Goal: Task Accomplishment & Management: Use online tool/utility

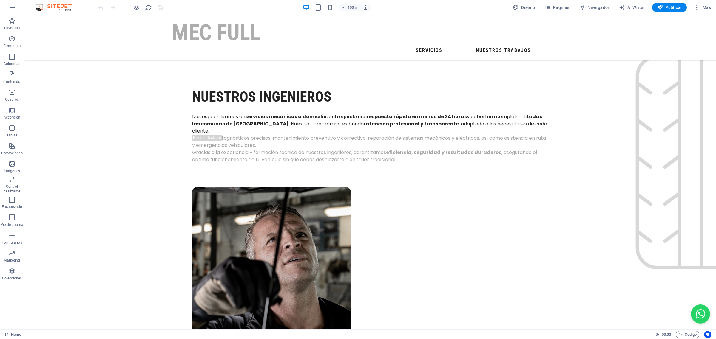
scroll to position [911, 0]
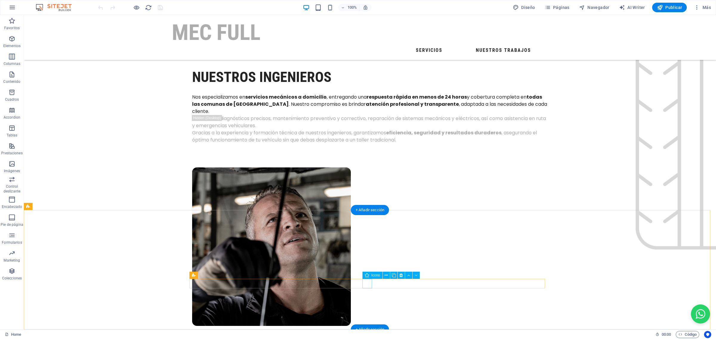
select select "xMidYMid"
select select "px"
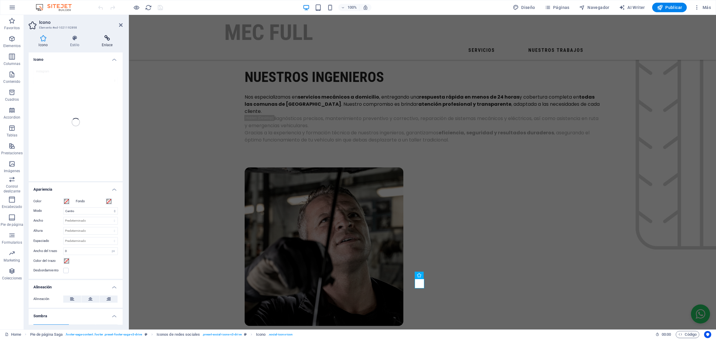
click at [104, 38] on icon at bounding box center [107, 38] width 31 height 6
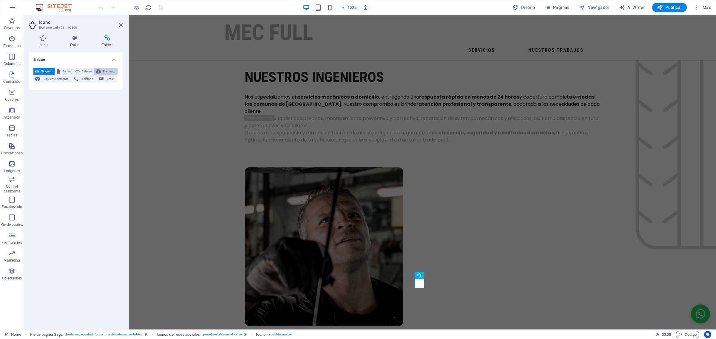
click at [105, 69] on span "Elemento" at bounding box center [109, 71] width 13 height 7
click at [87, 69] on span "Externo" at bounding box center [86, 71] width 11 height 7
select select "blank"
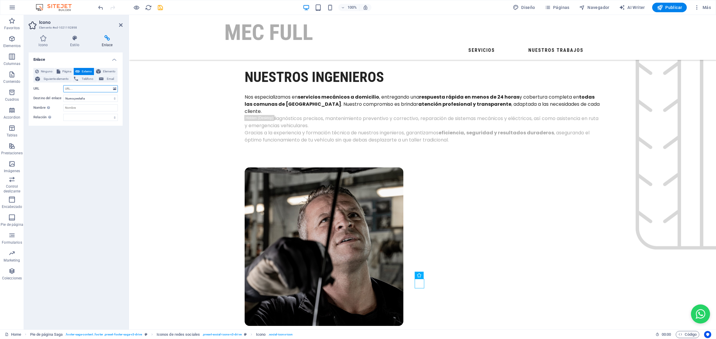
paste input "[URL][DOMAIN_NAME][DOMAIN_NAME]"
type input "[URL][DOMAIN_NAME][DOMAIN_NAME]"
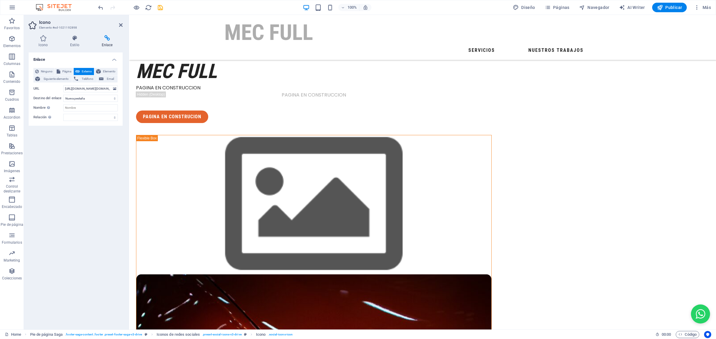
scroll to position [0, 0]
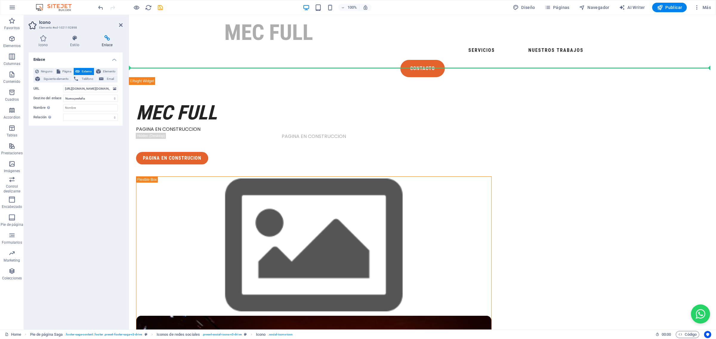
drag, startPoint x: 421, startPoint y: 283, endPoint x: 470, endPoint y: 60, distance: 228.8
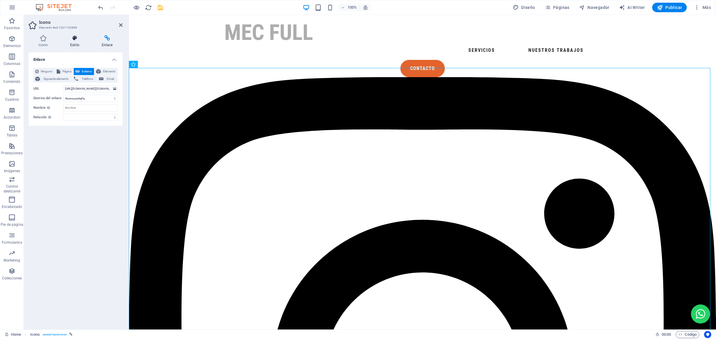
click at [69, 38] on icon at bounding box center [74, 38] width 29 height 6
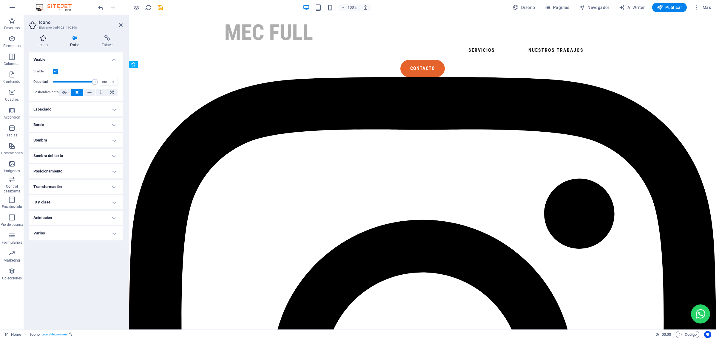
click at [45, 43] on h4 "Icono" at bounding box center [45, 41] width 32 height 13
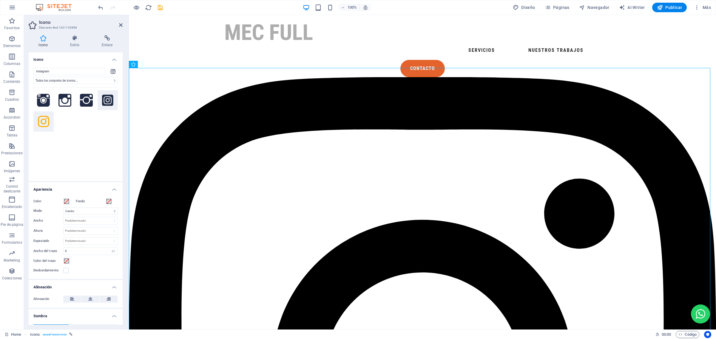
click at [104, 99] on icon at bounding box center [107, 100] width 11 height 11
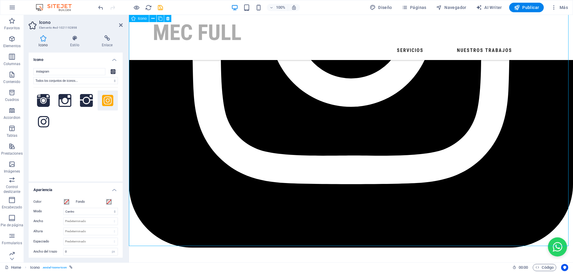
scroll to position [348, 0]
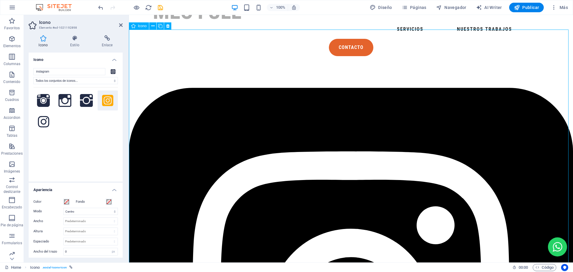
scroll to position [0, 0]
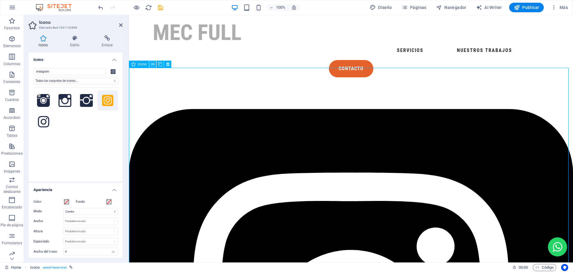
click at [153, 64] on icon at bounding box center [152, 64] width 3 height 6
click at [76, 42] on h4 "Estilo" at bounding box center [76, 41] width 32 height 13
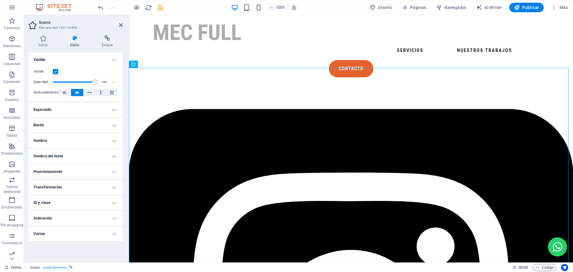
click at [79, 107] on h4 "Espaciado" at bounding box center [76, 109] width 94 height 14
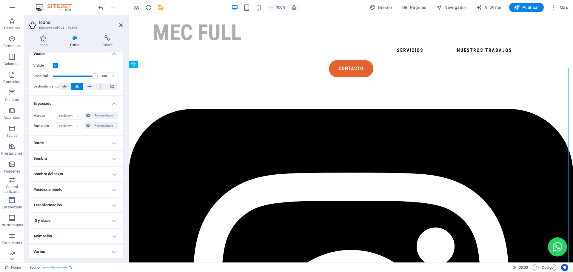
scroll to position [7, 0]
click at [97, 235] on h4 "Animación" at bounding box center [76, 235] width 94 height 14
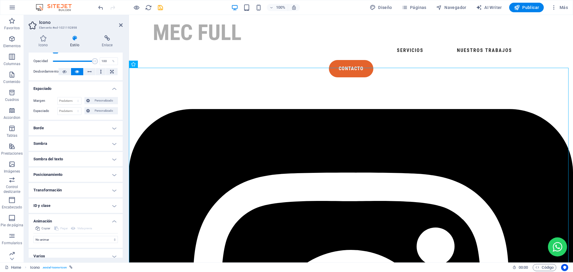
scroll to position [27, 0]
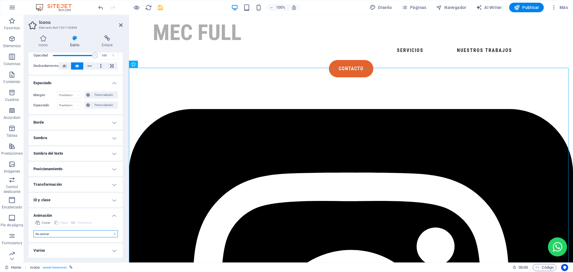
click at [99, 231] on select "No animar Mostrar / Ocultar Subir/bajar Acercar/alejar Deslizar de izquierda a …" at bounding box center [75, 233] width 84 height 7
select select "pulse"
click at [33, 230] on select "No animar Mostrar / Ocultar Subir/bajar Acercar/alejar Deslizar de izquierda a …" at bounding box center [75, 233] width 84 height 7
select select "scroll"
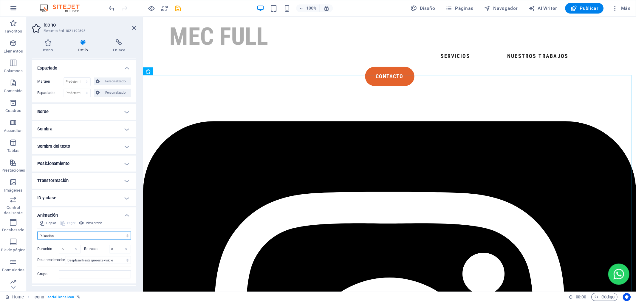
scroll to position [61, 0]
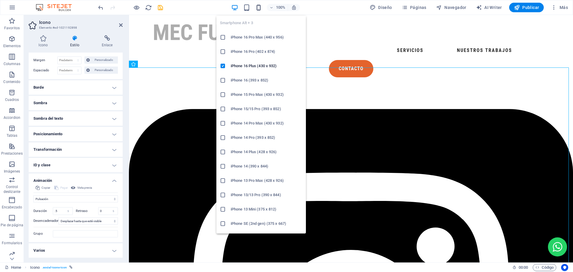
click at [261, 10] on icon "button" at bounding box center [258, 7] width 7 height 7
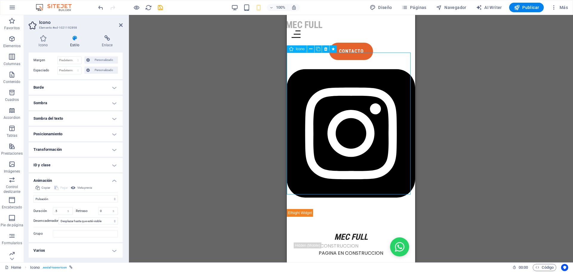
drag, startPoint x: 407, startPoint y: 58, endPoint x: 385, endPoint y: 74, distance: 26.8
click at [385, 73] on figure at bounding box center [351, 134] width 128 height 149
drag, startPoint x: 373, startPoint y: 85, endPoint x: 358, endPoint y: 96, distance: 19.1
click at [358, 96] on figure at bounding box center [351, 134] width 128 height 149
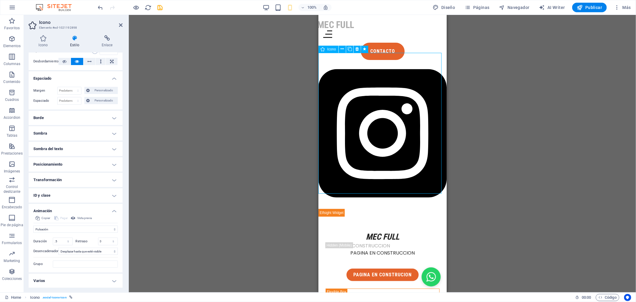
scroll to position [0, 0]
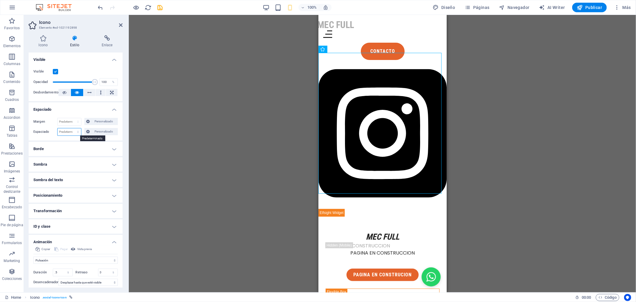
click at [78, 131] on select "Predeterminado px rem % vh vw Personalizado" at bounding box center [70, 131] width 24 height 7
select select "px"
click at [72, 128] on select "Predeterminado px rem % vh vw Personalizado" at bounding box center [70, 131] width 24 height 7
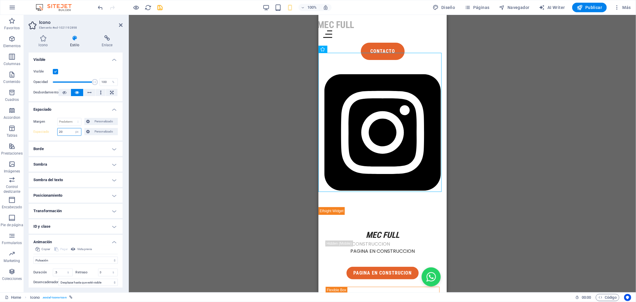
click at [71, 132] on input "20" at bounding box center [70, 131] width 24 height 7
type input "2"
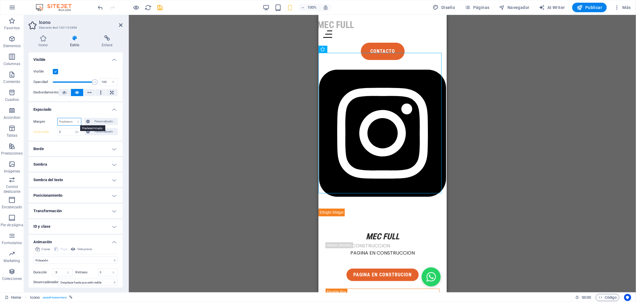
click at [72, 119] on select "Predeterminado automático px % rem vw vh Personalizado" at bounding box center [70, 121] width 24 height 7
select select "px"
click at [72, 118] on select "Predeterminado automático px % rem vw vh Personalizado" at bounding box center [70, 121] width 24 height 7
type input "2"
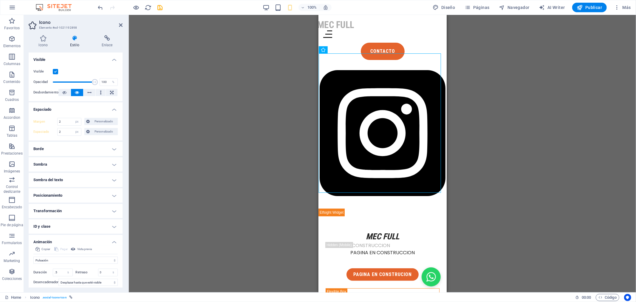
click at [87, 195] on h4 "Posicionamiento" at bounding box center [76, 195] width 94 height 14
click at [121, 23] on icon at bounding box center [121, 25] width 4 height 5
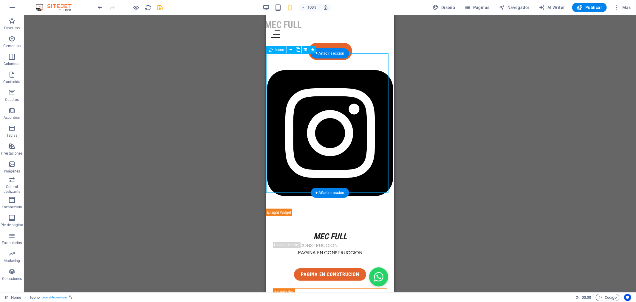
click at [334, 114] on figure at bounding box center [329, 133] width 127 height 147
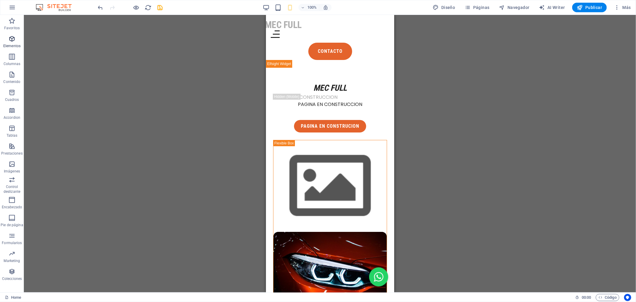
click at [13, 38] on icon "button" at bounding box center [11, 38] width 7 height 7
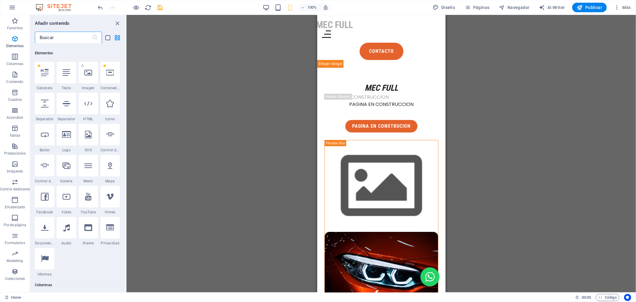
scroll to position [112, 0]
click at [72, 38] on input "text" at bounding box center [63, 38] width 57 height 12
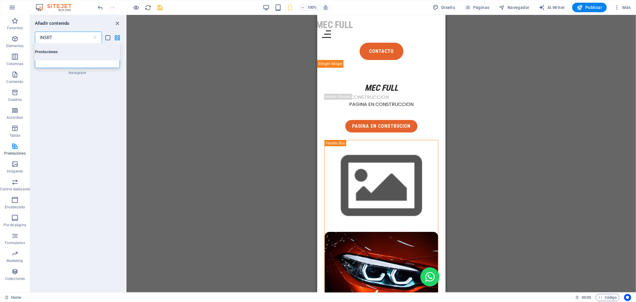
scroll to position [0, 0]
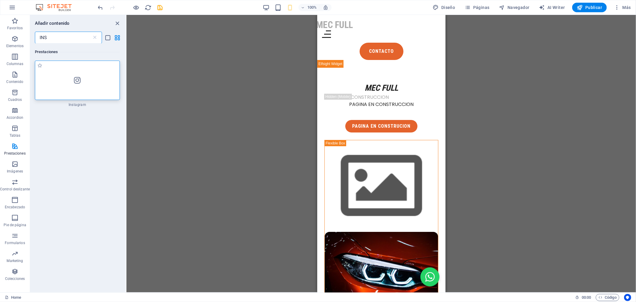
type input "INS"
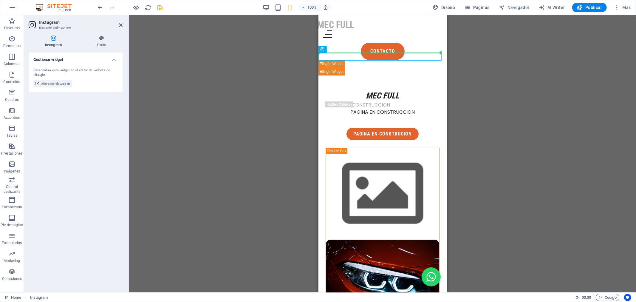
drag, startPoint x: 651, startPoint y: 64, endPoint x: 332, endPoint y: 50, distance: 319.7
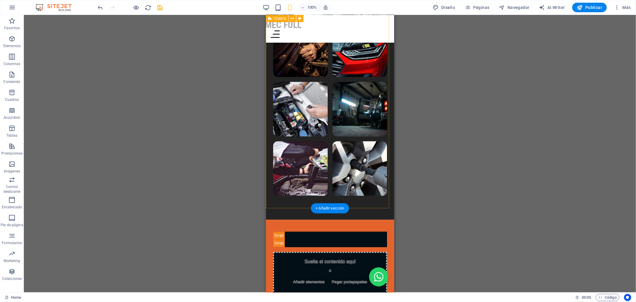
scroll to position [1363, 0]
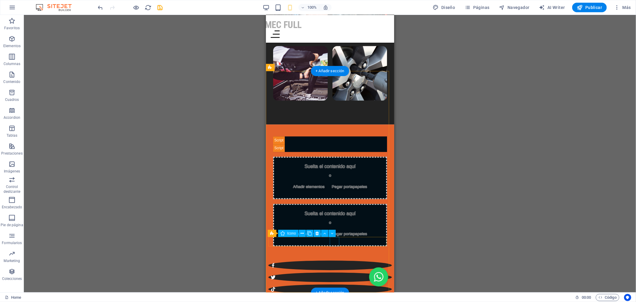
click at [335, 284] on figure at bounding box center [329, 289] width 123 height 10
select select "xMidYMid"
select select "px"
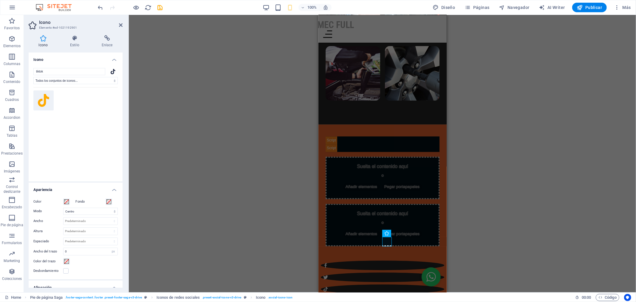
click at [274, 209] on div "Contenedor H1 Columnas desiguales Contenedor Contenedor Imagen Contenedor Cuadr…" at bounding box center [382, 153] width 507 height 277
click at [400, 296] on figure at bounding box center [382, 301] width 123 height 10
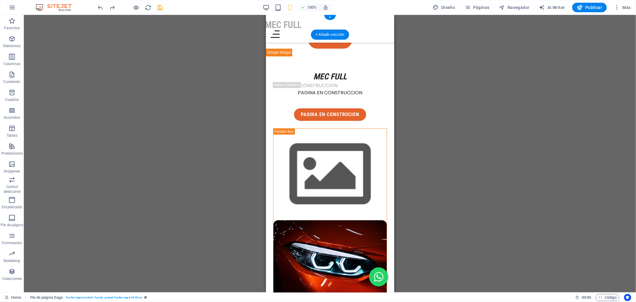
scroll to position [0, 0]
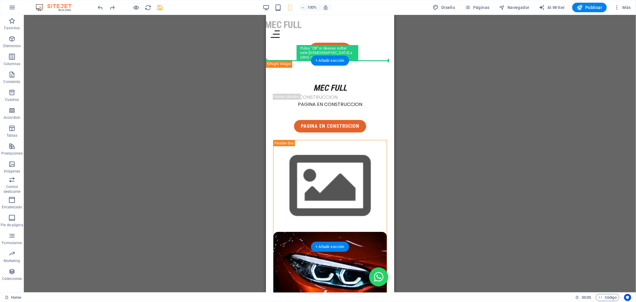
drag, startPoint x: 379, startPoint y: 237, endPoint x: 360, endPoint y: 62, distance: 175.5
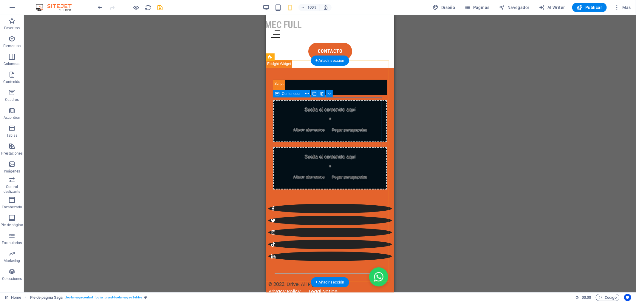
click at [374, 103] on div "Suelta el contenido aquí o Añadir elementos Pegar portapapeles" at bounding box center [330, 121] width 114 height 42
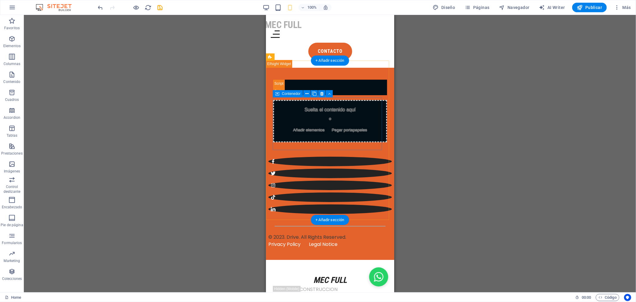
click at [360, 126] on div "Suelta el contenido aquí o Añadir elementos Pegar portapapeles" at bounding box center [330, 121] width 114 height 42
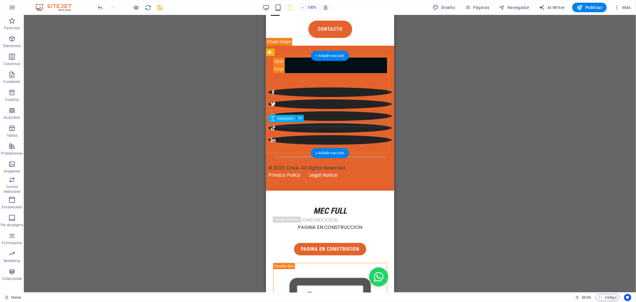
scroll to position [33, 0]
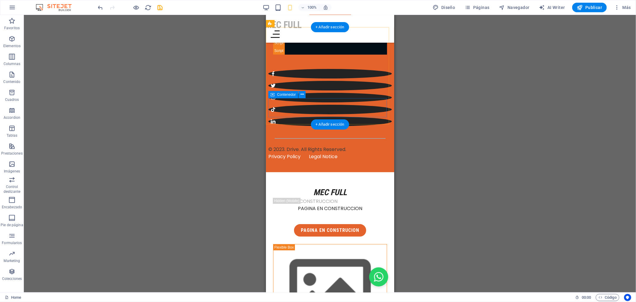
click at [375, 146] on div "© 2023. Drive. All Rights Reserved. Privacy Policy Legal Notice" at bounding box center [329, 153] width 123 height 14
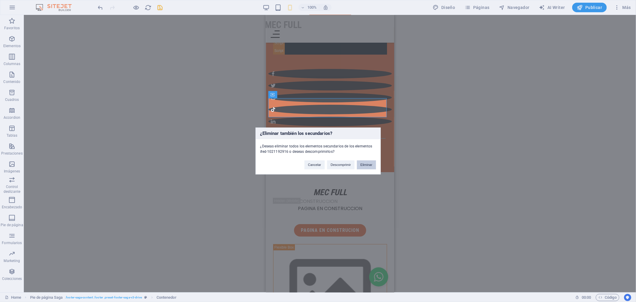
click at [362, 165] on button "Eliminar" at bounding box center [366, 164] width 19 height 9
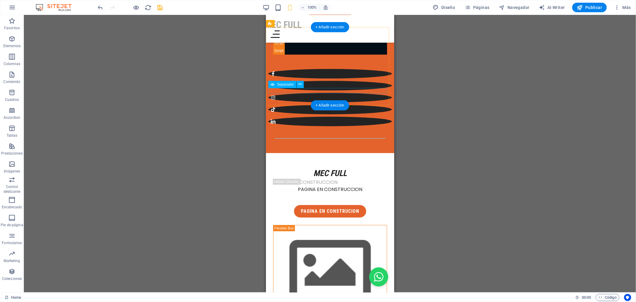
click at [333, 138] on div at bounding box center [329, 138] width 123 height 1
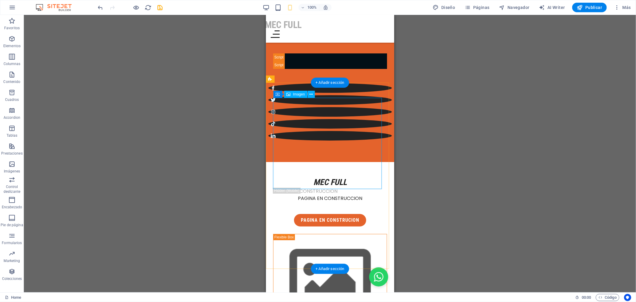
scroll to position [0, 0]
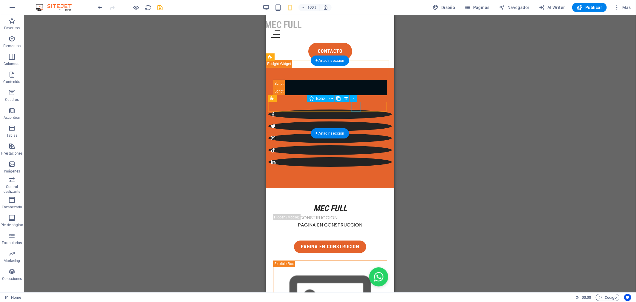
click at [358, 157] on figure at bounding box center [329, 162] width 123 height 10
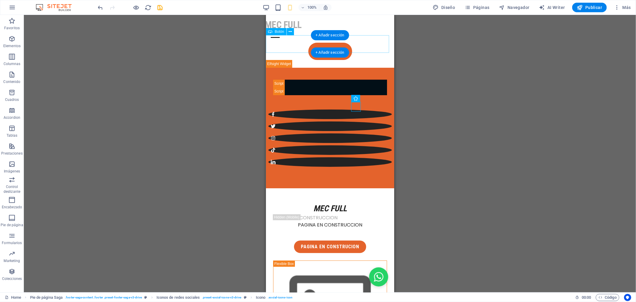
drag, startPoint x: 377, startPoint y: 102, endPoint x: 367, endPoint y: 37, distance: 65.7
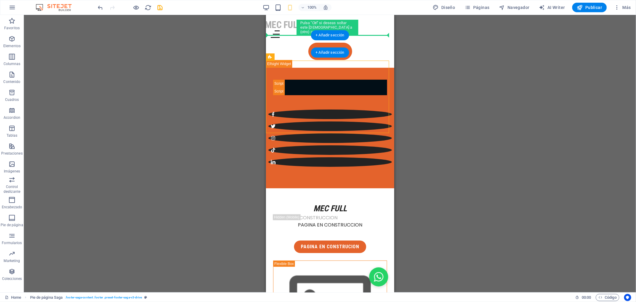
drag, startPoint x: 373, startPoint y: 105, endPoint x: 348, endPoint y: 38, distance: 71.2
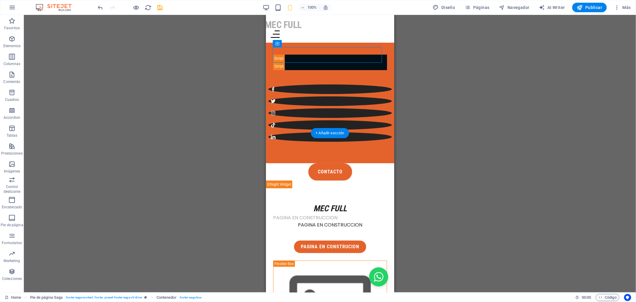
drag, startPoint x: 543, startPoint y: 58, endPoint x: 310, endPoint y: 246, distance: 299.1
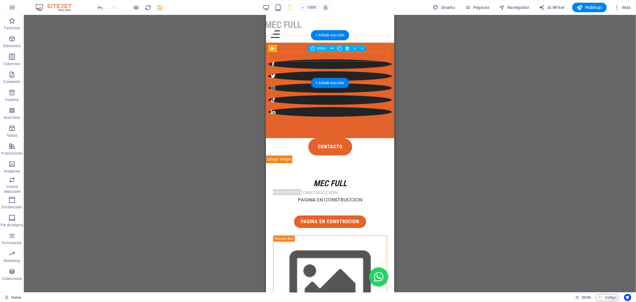
click at [312, 71] on figure at bounding box center [329, 76] width 123 height 10
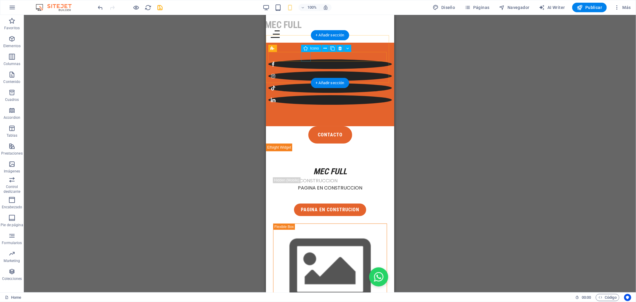
click at [305, 59] on figure at bounding box center [329, 64] width 123 height 10
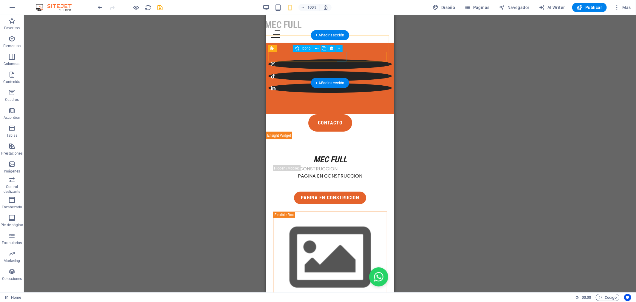
click at [341, 83] on figure at bounding box center [329, 88] width 123 height 10
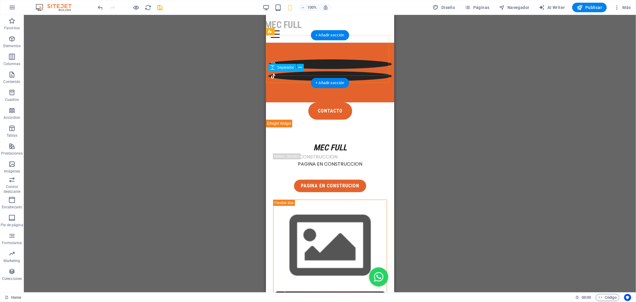
click at [365, 90] on div at bounding box center [329, 92] width 123 height 5
select select "px"
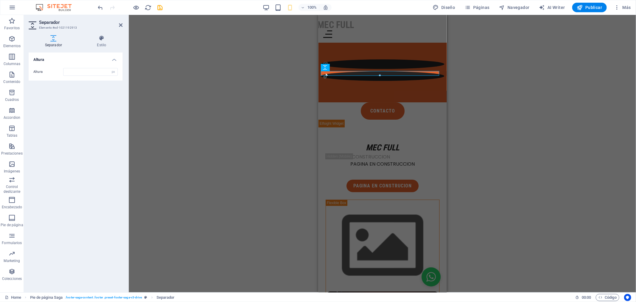
click at [262, 84] on div "Contenedor H1 Columnas desiguales Contenedor Contenedor Imagen Contenedor Cuadr…" at bounding box center [382, 153] width 507 height 277
click at [424, 50] on div at bounding box center [382, 55] width 123 height 10
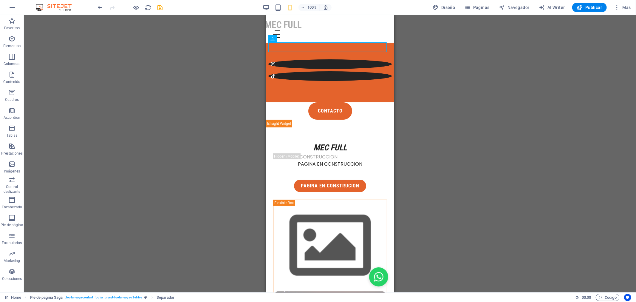
click at [426, 42] on div "Contenedor H1 Columnas desiguales Contenedor Contenedor Imagen Contenedor Cuadr…" at bounding box center [330, 153] width 612 height 277
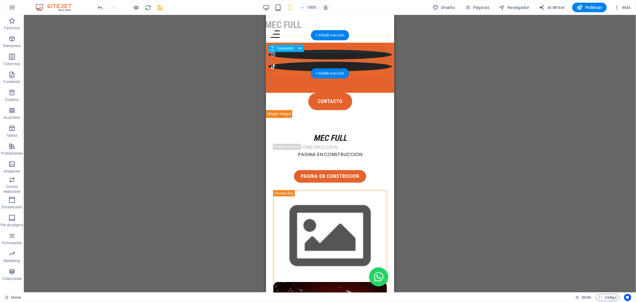
click at [363, 81] on div at bounding box center [329, 83] width 123 height 5
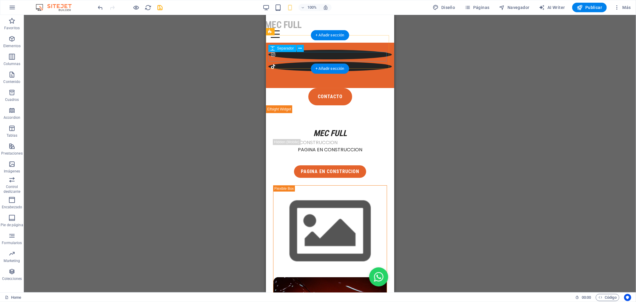
click at [345, 71] on div at bounding box center [329, 76] width 123 height 10
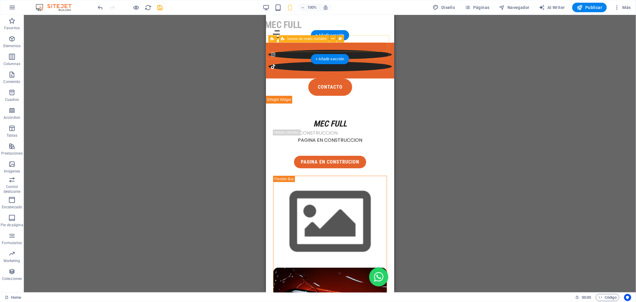
click at [372, 50] on div at bounding box center [329, 60] width 123 height 21
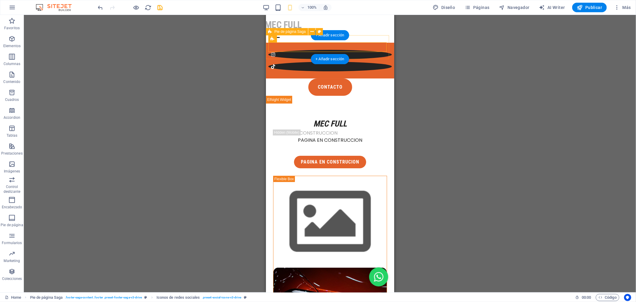
click at [378, 42] on div at bounding box center [330, 60] width 128 height 36
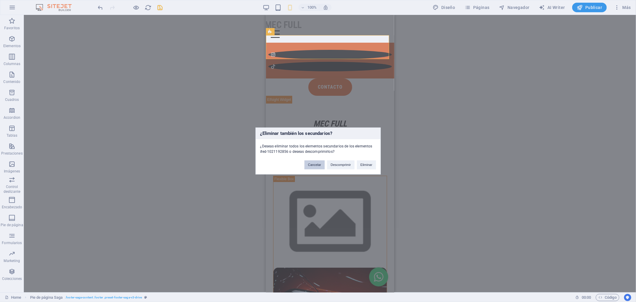
click at [318, 164] on button "Cancelar" at bounding box center [315, 164] width 20 height 9
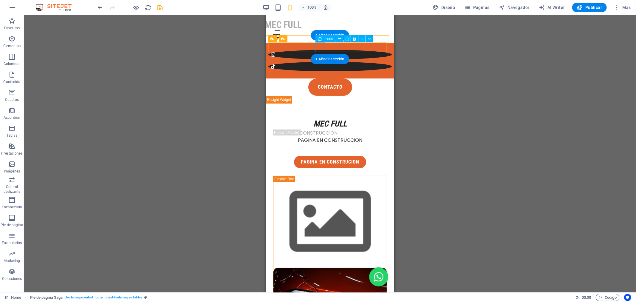
click at [320, 50] on figure at bounding box center [329, 55] width 123 height 10
click at [319, 50] on figure at bounding box center [329, 55] width 123 height 10
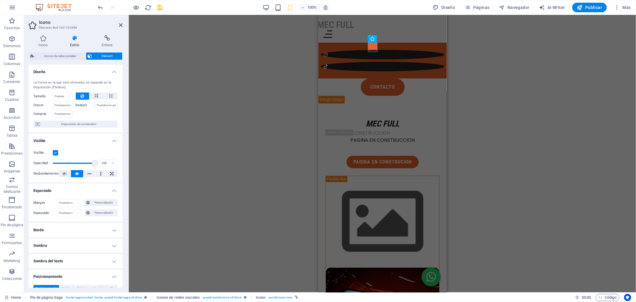
click at [72, 41] on icon at bounding box center [74, 38] width 29 height 6
click at [107, 45] on h4 "Enlace" at bounding box center [107, 41] width 31 height 13
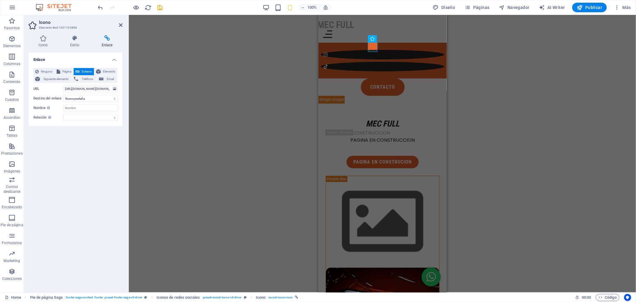
click at [85, 164] on div "Enlace Ninguno Página Externo Elemento Siguiente elemento Teléfono Email Página…" at bounding box center [76, 169] width 94 height 235
click at [77, 45] on h4 "Estilo" at bounding box center [76, 41] width 32 height 13
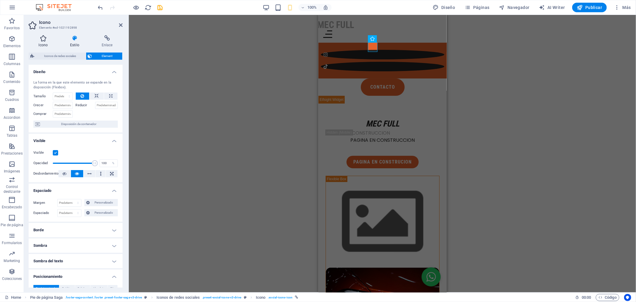
click at [47, 39] on icon at bounding box center [43, 38] width 29 height 6
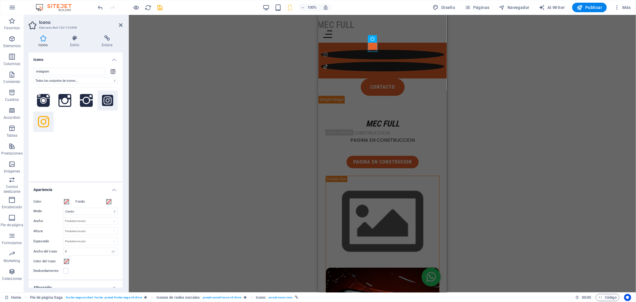
click at [104, 101] on icon at bounding box center [107, 100] width 11 height 11
click at [92, 80] on select "Todos los conjuntos de iconos... IcoFont Ionicons FontAwesome Brands FontAwesom…" at bounding box center [75, 80] width 84 height 7
click at [190, 93] on div "Contenedor H1 Columnas desiguales Contenedor Contenedor Imagen Contenedor Cuadr…" at bounding box center [382, 153] width 507 height 277
click at [386, 61] on figure at bounding box center [382, 66] width 123 height 10
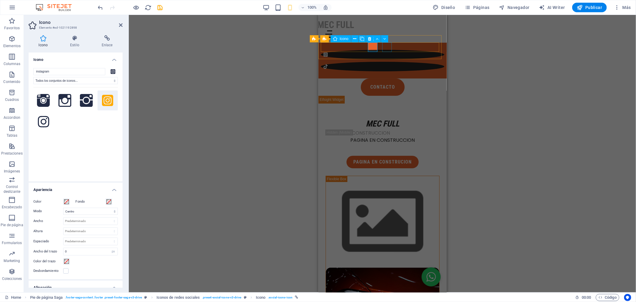
select select "xMidYMid"
select select "px"
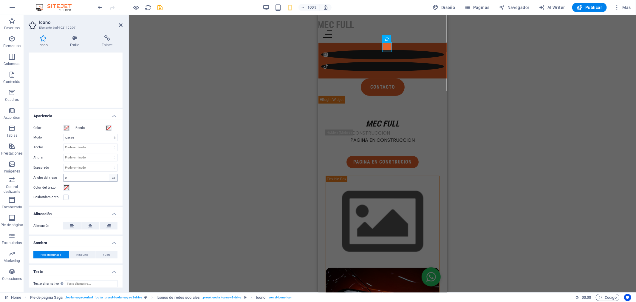
scroll to position [78, 0]
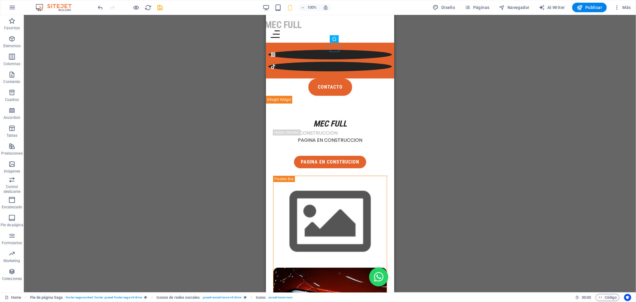
click at [197, 75] on div "Contenedor H1 Columnas desiguales Contenedor Contenedor Imagen Contenedor Cuadr…" at bounding box center [330, 153] width 612 height 277
click at [373, 78] on div "contacto" at bounding box center [330, 86] width 128 height 17
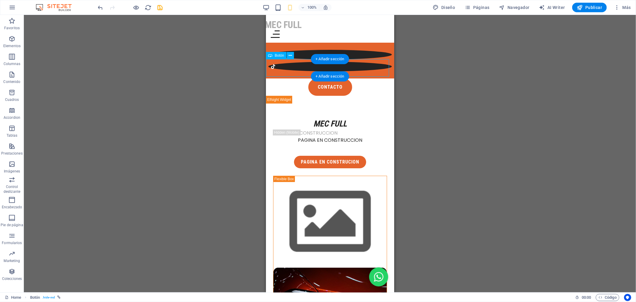
drag, startPoint x: 348, startPoint y: 66, endPoint x: 348, endPoint y: 70, distance: 4.2
click at [348, 78] on div "contacto" at bounding box center [330, 86] width 128 height 17
click at [365, 78] on div "contacto" at bounding box center [330, 86] width 128 height 17
click at [342, 78] on div "contacto" at bounding box center [330, 86] width 128 height 17
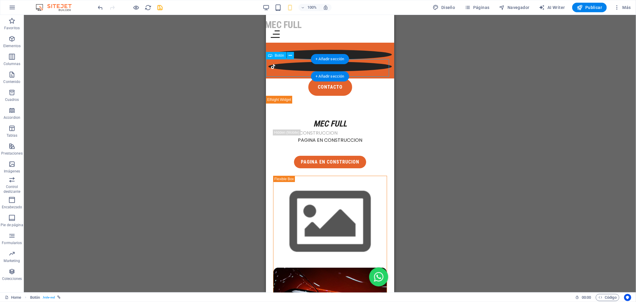
select select "px"
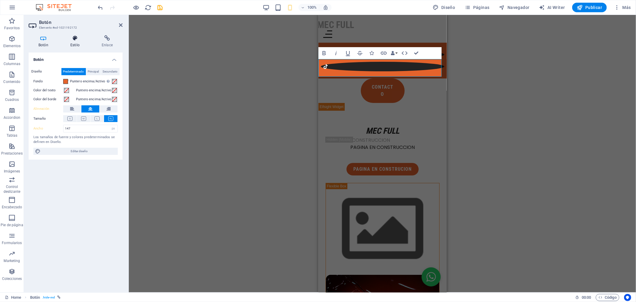
click at [74, 40] on icon at bounding box center [75, 38] width 29 height 6
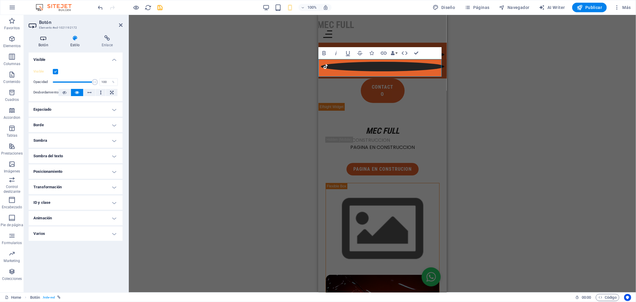
click at [44, 40] on icon at bounding box center [44, 38] width 30 height 6
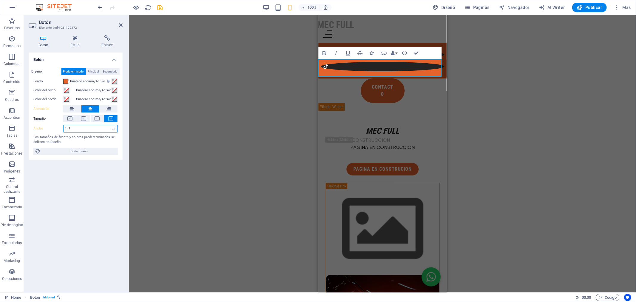
click at [84, 130] on input "147" at bounding box center [91, 128] width 54 height 7
type input "140"
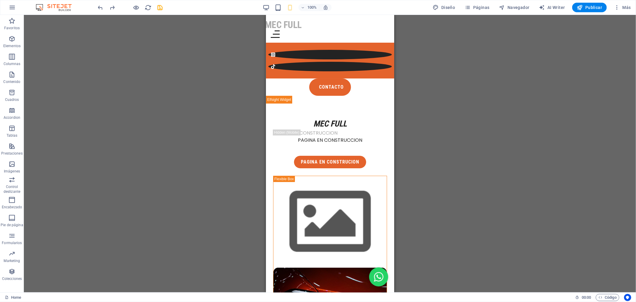
click at [473, 79] on div "Contenedor H1 Columnas desiguales Contenedor Contenedor Imagen Contenedor Cuadr…" at bounding box center [330, 153] width 612 height 277
click at [365, 78] on div "contacto" at bounding box center [330, 86] width 128 height 17
click at [367, 78] on div "contacto" at bounding box center [330, 86] width 128 height 17
click at [368, 78] on div "contacto" at bounding box center [330, 86] width 128 height 17
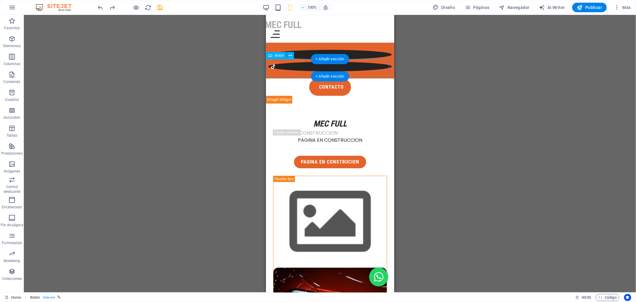
select select "px"
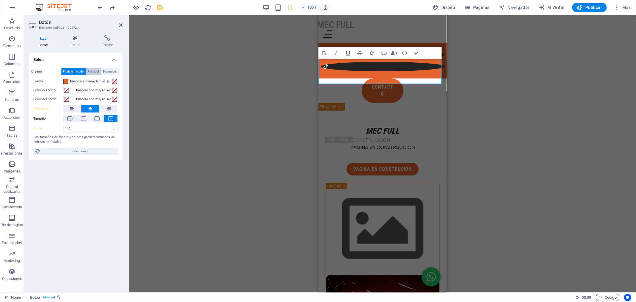
click at [94, 70] on span "Principal" at bounding box center [93, 71] width 11 height 7
click at [107, 70] on span "Secundario" at bounding box center [110, 71] width 15 height 7
click at [76, 70] on span "Predeterminado" at bounding box center [73, 71] width 21 height 7
click at [226, 90] on div "Contenedor H1 Columnas desiguales Contenedor Contenedor Imagen Contenedor Cuadr…" at bounding box center [382, 153] width 507 height 277
click at [393, 78] on link "contacto" at bounding box center [383, 90] width 42 height 24
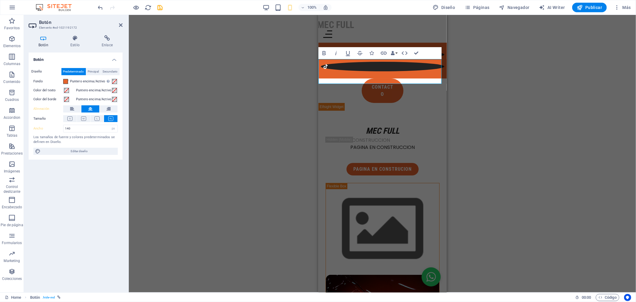
click at [385, 78] on link "contacto" at bounding box center [383, 90] width 42 height 24
click at [486, 76] on div "Contenedor H1 Columnas desiguales Contenedor Contenedor Imagen Contenedor Cuadr…" at bounding box center [382, 153] width 507 height 277
drag, startPoint x: 81, startPoint y: 132, endPoint x: 84, endPoint y: 129, distance: 4.3
click at [82, 132] on div "140 Predeterminado px rem % em vh vw" at bounding box center [90, 129] width 55 height 8
click at [84, 129] on input "140" at bounding box center [91, 128] width 54 height 7
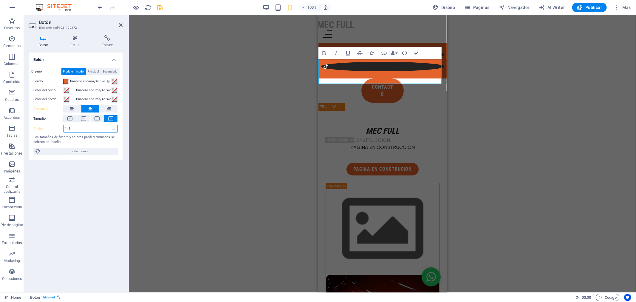
click at [85, 129] on input "142" at bounding box center [91, 128] width 54 height 7
type input "150"
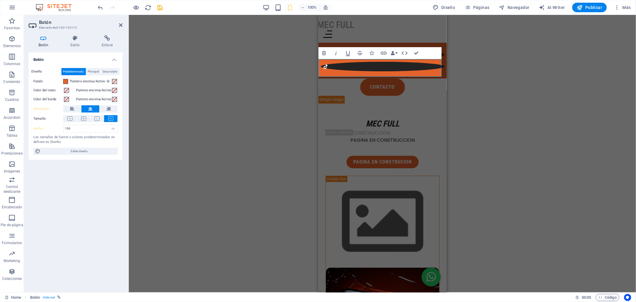
click at [210, 110] on div "Contenedor H1 Columnas desiguales Contenedor Contenedor Imagen Contenedor Cuadr…" at bounding box center [382, 153] width 507 height 277
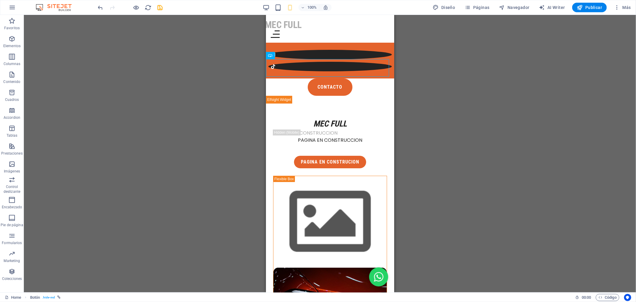
click at [497, 95] on div "Contenedor H1 Columnas desiguales Contenedor Contenedor Imagen Contenedor Cuadr…" at bounding box center [330, 153] width 612 height 277
click at [381, 42] on div at bounding box center [330, 60] width 128 height 36
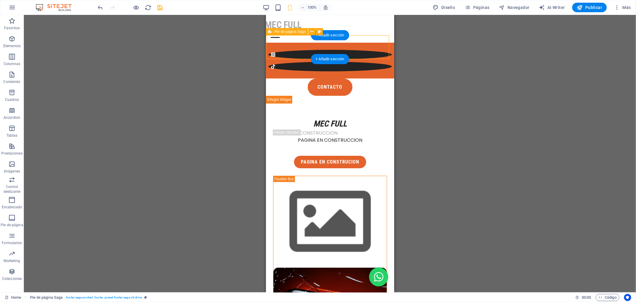
drag, startPoint x: 381, startPoint y: 39, endPoint x: 648, endPoint y: 54, distance: 267.4
click at [381, 42] on div at bounding box center [330, 60] width 128 height 36
select select "footer"
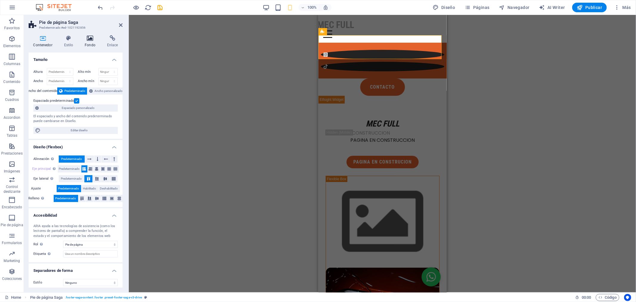
click at [93, 36] on icon at bounding box center [90, 38] width 20 height 6
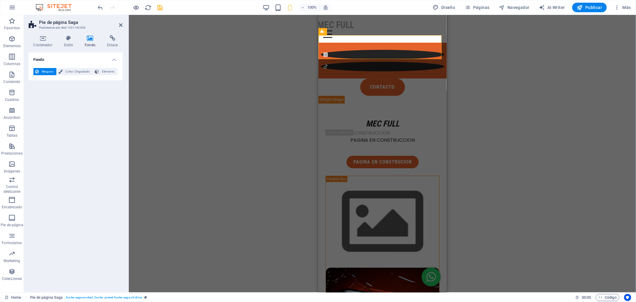
click at [48, 71] on span "Ninguno" at bounding box center [48, 71] width 14 height 7
click at [72, 70] on span "Color / Degradado" at bounding box center [77, 71] width 27 height 7
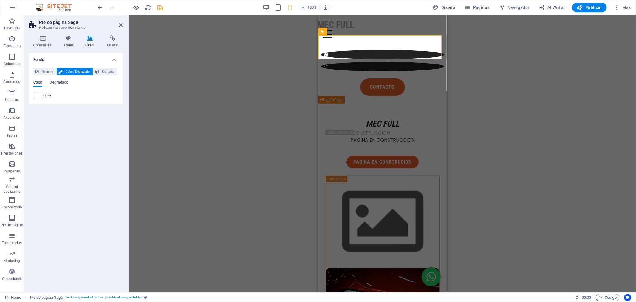
click at [38, 95] on span at bounding box center [37, 95] width 7 height 7
type input "#ffffff"
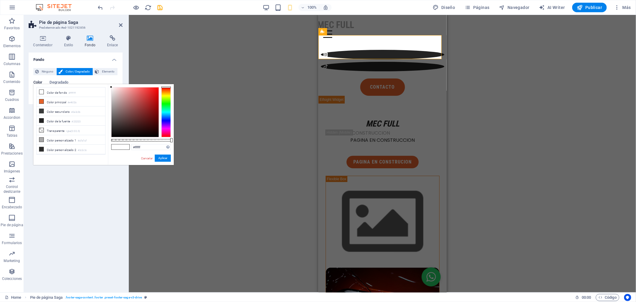
click at [165, 58] on div "Arrastra aquí para reemplazar el contenido existente. Si quieres crear un eleme…" at bounding box center [382, 153] width 507 height 277
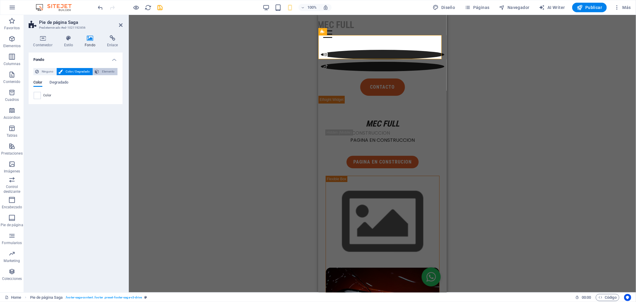
click at [111, 70] on span "Elemento" at bounding box center [108, 71] width 15 height 7
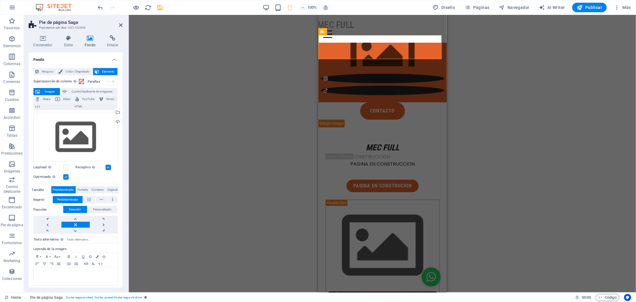
click at [111, 70] on span "Elemento" at bounding box center [108, 71] width 15 height 7
click at [81, 69] on span "Color / Degradado" at bounding box center [77, 71] width 27 height 7
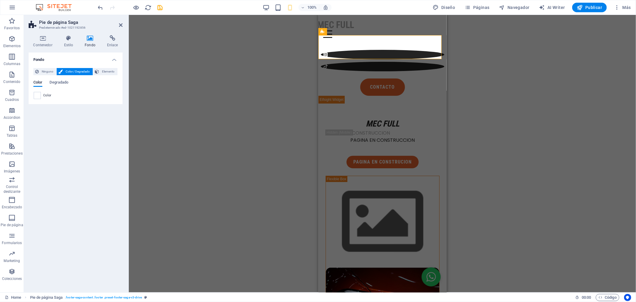
click at [193, 73] on div "Arrastra aquí para reemplazar el contenido existente. Si quieres crear un eleme…" at bounding box center [382, 153] width 507 height 277
click at [538, 91] on div "Arrastra aquí para reemplazar el contenido existente. Si quieres crear un eleme…" at bounding box center [382, 153] width 507 height 277
click at [123, 25] on aside "Pie de página Saga Predeterminado #ed-1021192856 Contenedor Estilo Fondo Enlace…" at bounding box center [76, 153] width 105 height 277
click at [121, 24] on icon at bounding box center [121, 25] width 4 height 5
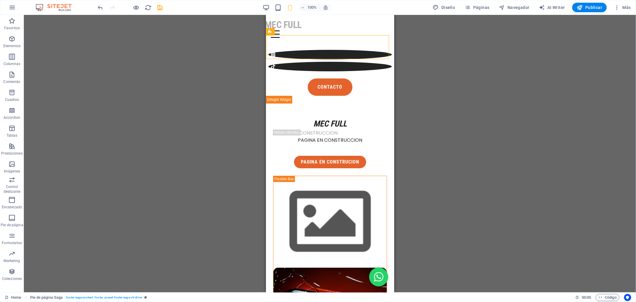
click at [202, 71] on div "Arrastra aquí para reemplazar el contenido existente. Si quieres crear un eleme…" at bounding box center [330, 153] width 612 height 277
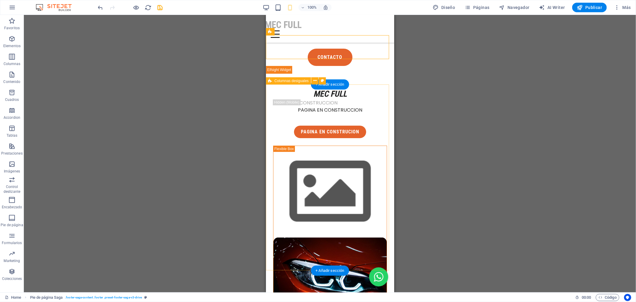
scroll to position [33, 0]
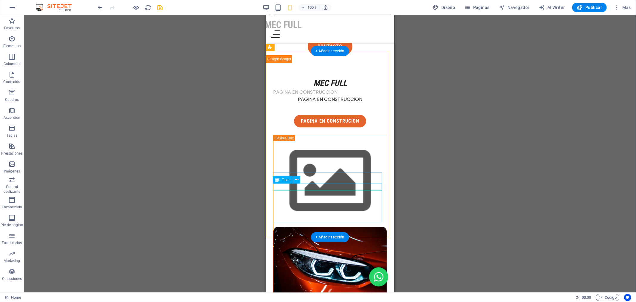
click at [338, 95] on div "PAGINA EN CONSTRUCCION" at bounding box center [330, 91] width 114 height 7
click at [316, 95] on div "PAGINA EN CONSTRUCCION" at bounding box center [330, 91] width 114 height 7
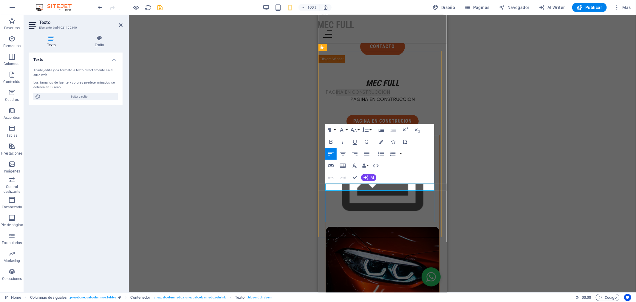
drag, startPoint x: 400, startPoint y: 189, endPoint x: 335, endPoint y: 186, distance: 64.8
click at [335, 95] on p "PAGINA EN CONSTRUCCION" at bounding box center [382, 91] width 114 height 7
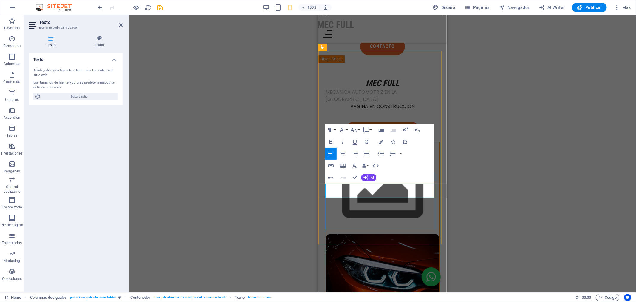
drag, startPoint x: 356, startPoint y: 193, endPoint x: 326, endPoint y: 187, distance: 30.4
click at [326, 103] on p "MECANICA AUTOMOTRIZ EN LA REGION METROPOLITANA" at bounding box center [382, 95] width 114 height 14
click at [359, 128] on button "Font Size" at bounding box center [354, 130] width 11 height 12
click at [359, 174] on link "12" at bounding box center [359, 177] width 21 height 9
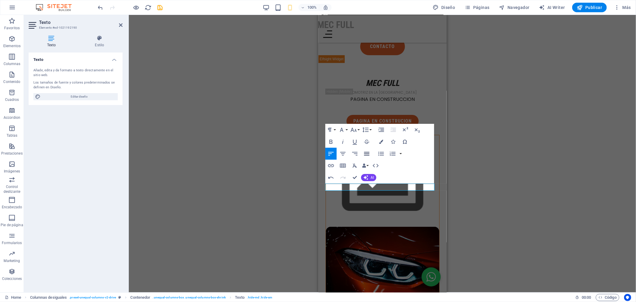
click at [366, 152] on icon "button" at bounding box center [366, 154] width 5 height 4
click at [365, 153] on icon "button" at bounding box center [366, 153] width 7 height 7
click at [356, 153] on icon "button" at bounding box center [354, 153] width 7 height 7
click at [346, 152] on icon "button" at bounding box center [342, 153] width 7 height 7
click at [411, 103] on div "PAGINA EN CONSTRUCCION" at bounding box center [382, 98] width 114 height 7
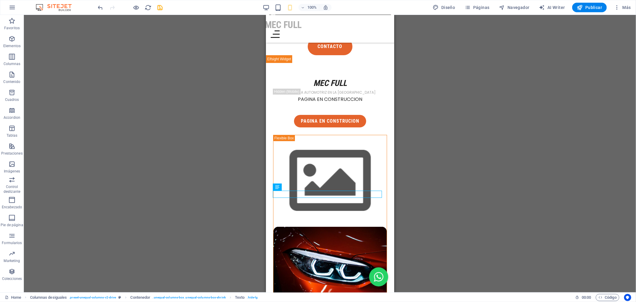
click at [401, 193] on div "Contenedor H1 Columnas desiguales Contenedor Contenedor Imagen Contenedor Cuadr…" at bounding box center [330, 153] width 612 height 277
click at [338, 103] on div "PAGINA EN CONSTRUCCION" at bounding box center [330, 98] width 114 height 7
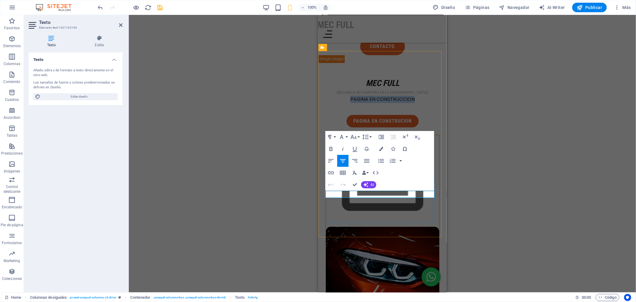
drag, startPoint x: 406, startPoint y: 192, endPoint x: 346, endPoint y: 187, distance: 60.7
click at [346, 127] on div "MEC FULL MECANICA AUTOMOTRIZ EN LA REGION METROPOLITANA PAGINA EN CONSTRUCCION …" at bounding box center [382, 103] width 114 height 50
click at [341, 160] on icon "button" at bounding box center [342, 160] width 7 height 7
click at [490, 193] on div "Contenedor H1 Columnas desiguales Contenedor Contenedor Imagen Contenedor Cuadr…" at bounding box center [382, 153] width 507 height 277
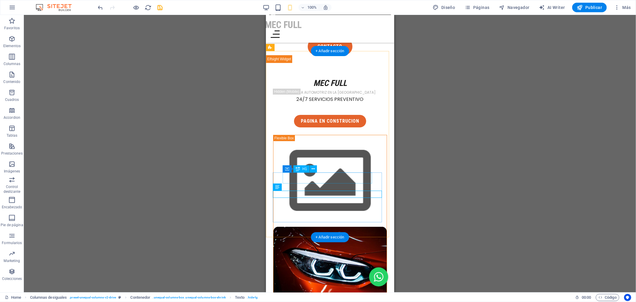
click at [333, 88] on div "MEC FULL" at bounding box center [330, 83] width 114 height 11
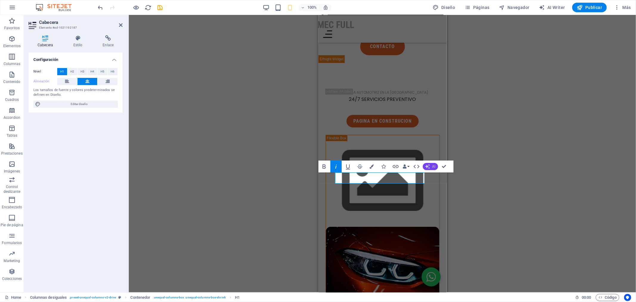
click at [428, 166] on icon "button" at bounding box center [427, 166] width 5 height 5
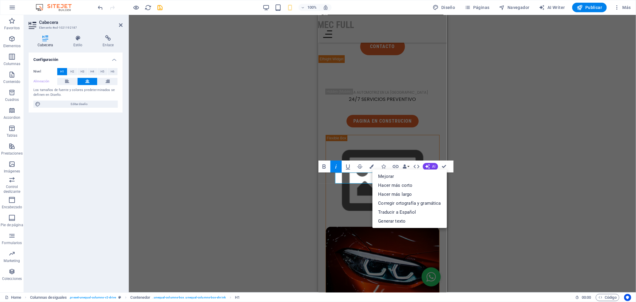
click at [496, 183] on div "Contenedor H1 Columnas desiguales Contenedor Contenedor Imagen Contenedor Cuadr…" at bounding box center [382, 153] width 507 height 277
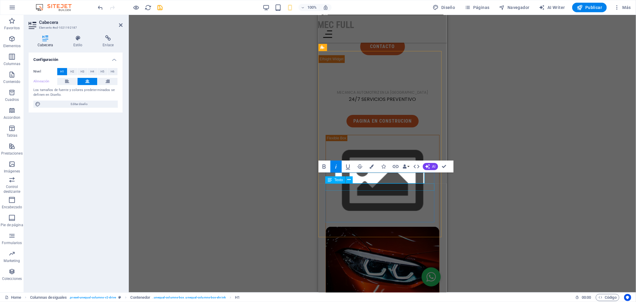
click at [394, 95] on div "MECANICA AUTOMOTRIZ EN LA REGION METROPOLITANA" at bounding box center [382, 91] width 114 height 7
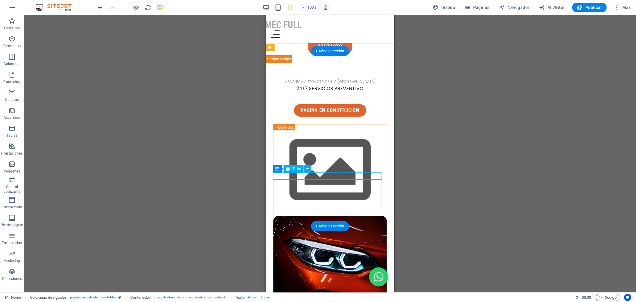
click at [360, 85] on div "MECANICA AUTOMOTRIZ EN LA REGION METROPOLITANA" at bounding box center [330, 81] width 114 height 7
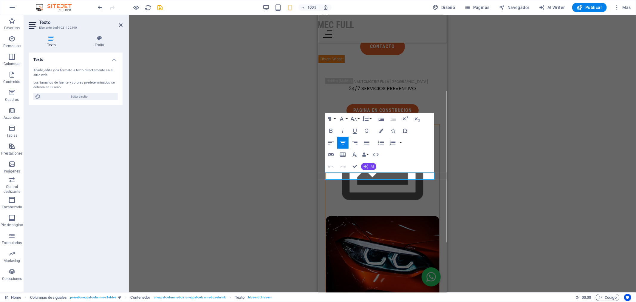
click at [368, 164] on button "AI" at bounding box center [368, 166] width 15 height 7
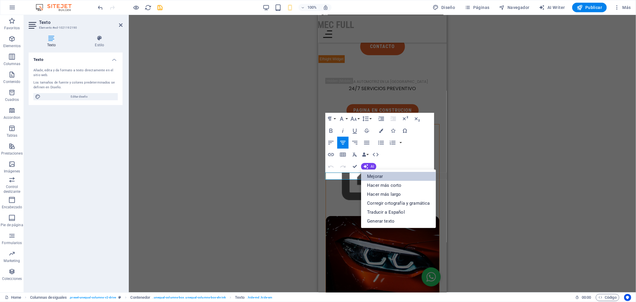
click at [418, 177] on link "Mejorar" at bounding box center [398, 176] width 75 height 9
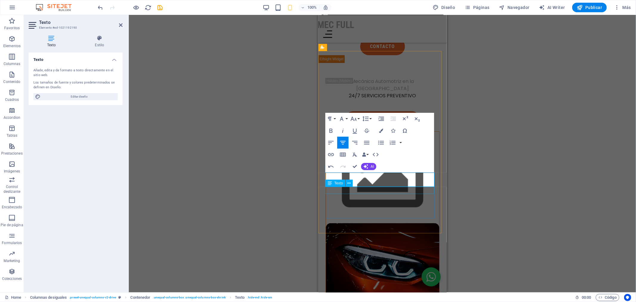
click at [405, 99] on div "24/7 SERVICIOS PREVENTIVO" at bounding box center [382, 95] width 114 height 7
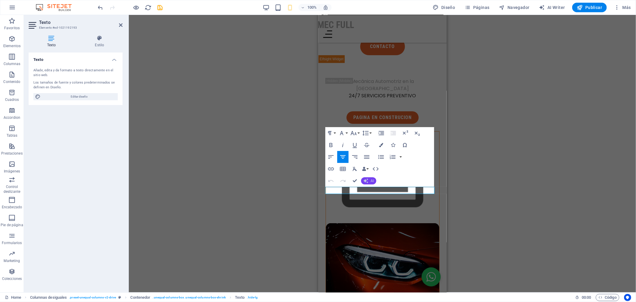
click at [368, 179] on icon "button" at bounding box center [366, 180] width 5 height 5
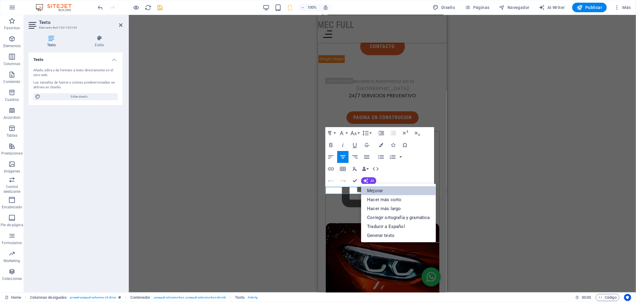
click at [410, 192] on link "Mejorar" at bounding box center [398, 190] width 75 height 9
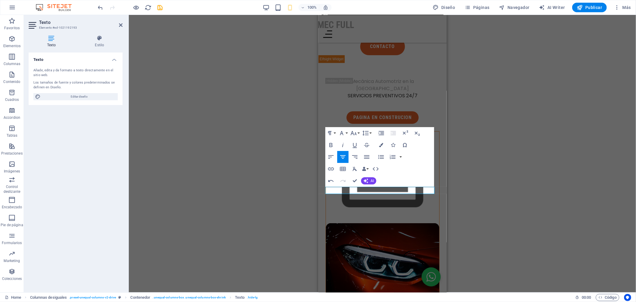
click at [542, 150] on div "Contenedor H1 Columnas desiguales Contenedor Contenedor Imagen Contenedor Cuadr…" at bounding box center [382, 153] width 507 height 277
click at [532, 165] on div "Contenedor H1 Columnas desiguales Contenedor Contenedor Imagen Contenedor Cuadr…" at bounding box center [382, 153] width 507 height 277
click at [371, 179] on span "AI" at bounding box center [372, 181] width 3 height 4
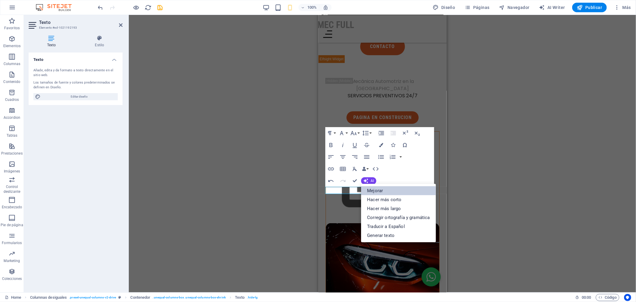
click at [380, 188] on link "Mejorar" at bounding box center [398, 190] width 75 height 9
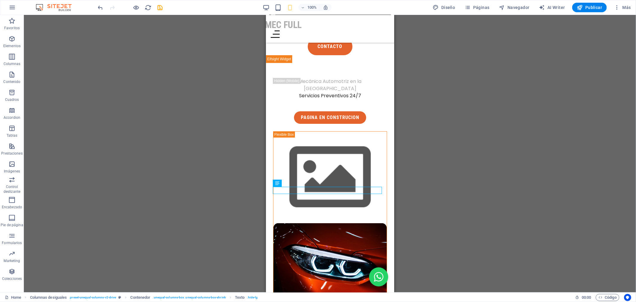
click at [461, 145] on div "Contenedor H1 Columnas desiguales Contenedor Contenedor Imagen Contenedor Cuadr…" at bounding box center [330, 153] width 612 height 277
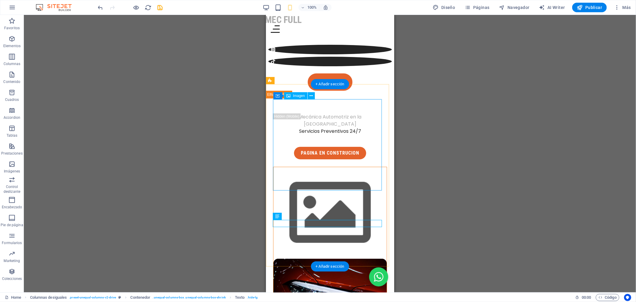
scroll to position [0, 0]
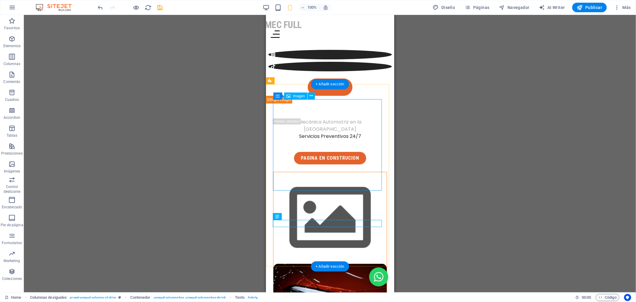
select select "%"
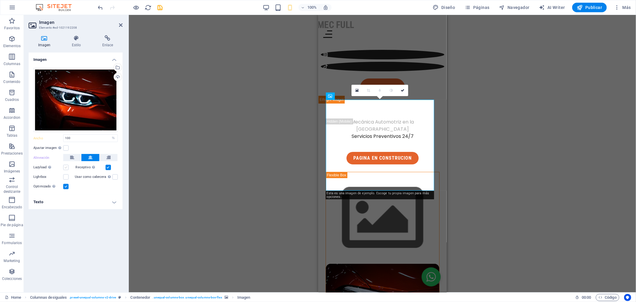
click at [67, 167] on label at bounding box center [65, 167] width 5 height 5
click at [0, 0] on input "Lazyload La carga de imágenes tras la carga de la página mejora la velocidad de…" at bounding box center [0, 0] width 0 height 0
click at [67, 167] on label at bounding box center [65, 167] width 5 height 5
click at [0, 0] on input "Lazyload La carga de imágenes tras la carga de la página mejora la velocidad de…" at bounding box center [0, 0] width 0 height 0
click at [67, 167] on label at bounding box center [65, 167] width 5 height 5
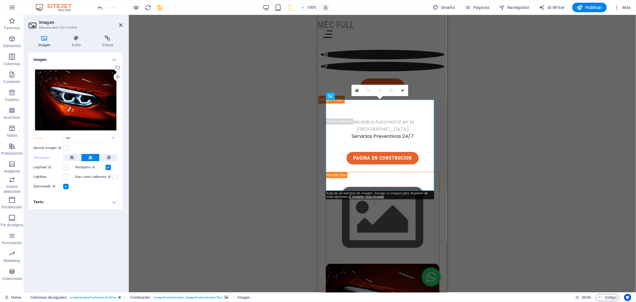
click at [0, 0] on input "Lazyload La carga de imágenes tras la carga de la página mejora la velocidad de…" at bounding box center [0, 0] width 0 height 0
click at [67, 167] on label at bounding box center [65, 167] width 5 height 5
click at [0, 0] on input "Lazyload La carga de imágenes tras la carga de la página mejora la velocidad de…" at bounding box center [0, 0] width 0 height 0
click at [192, 159] on div "Arrastra aquí para reemplazar el contenido existente. Si quieres crear un eleme…" at bounding box center [382, 153] width 507 height 277
click at [404, 89] on icon at bounding box center [403, 91] width 4 height 4
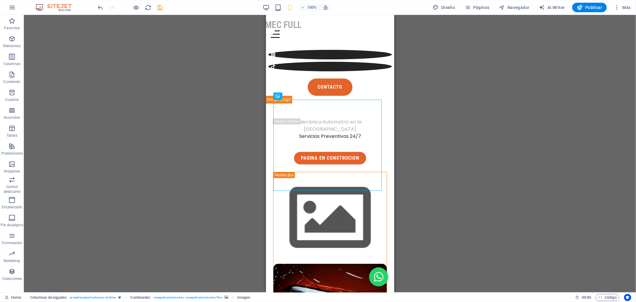
click at [441, 203] on div "Arrastra aquí para reemplazar el contenido existente. Si quieres crear un eleme…" at bounding box center [330, 153] width 612 height 277
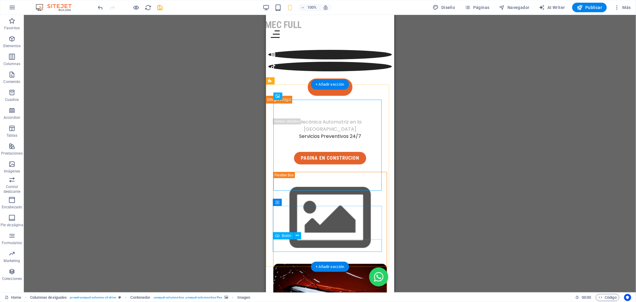
click at [338, 164] on div "pagina en construcion" at bounding box center [330, 158] width 114 height 13
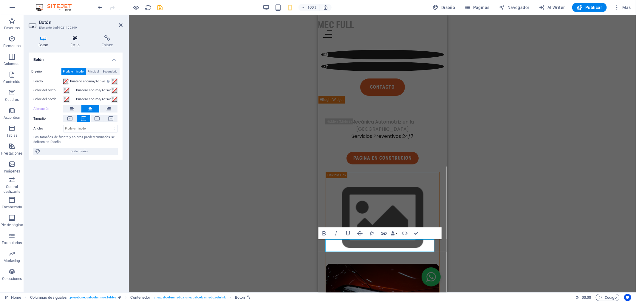
click at [72, 40] on icon at bounding box center [75, 38] width 29 height 6
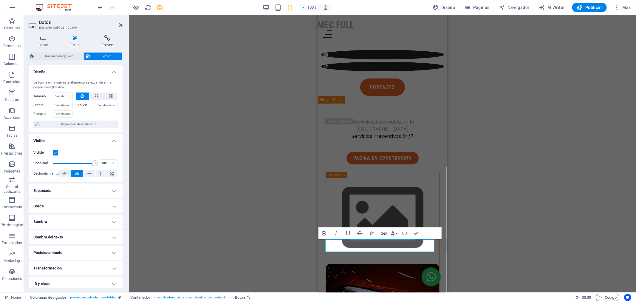
click at [106, 39] on icon at bounding box center [107, 38] width 31 height 6
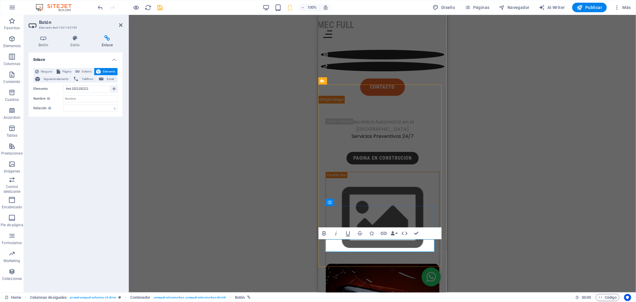
click at [402, 164] on link "pagina en construcion" at bounding box center [382, 158] width 72 height 13
click at [413, 164] on link "pagina en construcion" at bounding box center [382, 158] width 72 height 13
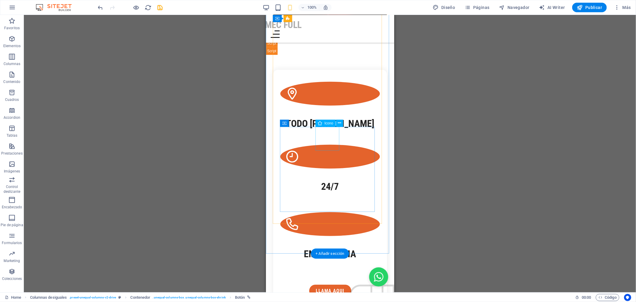
scroll to position [365, 0]
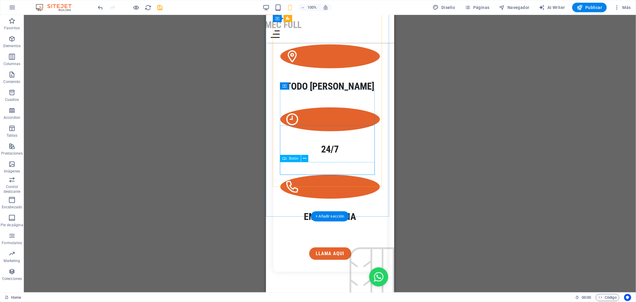
click at [329, 247] on div "llama aqui" at bounding box center [330, 253] width 100 height 13
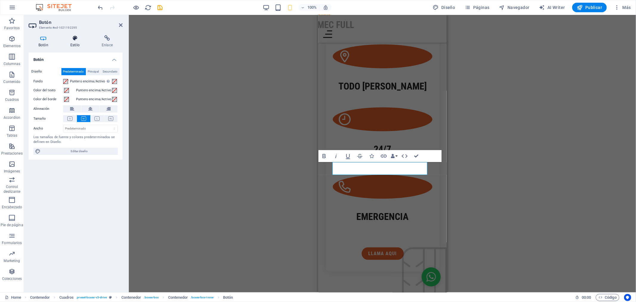
click at [77, 41] on icon at bounding box center [75, 38] width 29 height 6
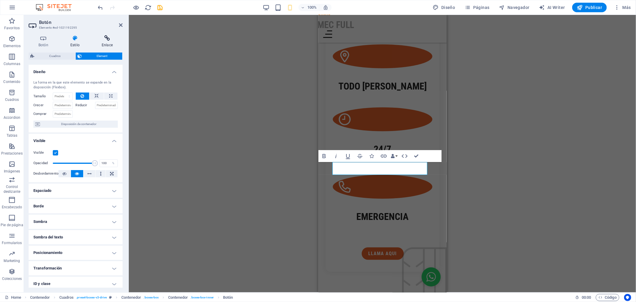
click at [109, 39] on icon at bounding box center [107, 38] width 31 height 6
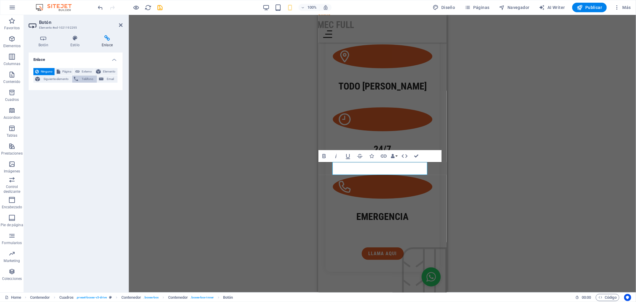
click at [87, 79] on span "Teléfono" at bounding box center [87, 78] width 15 height 7
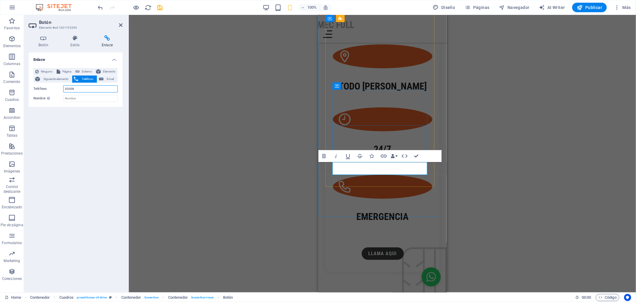
type input "92008"
click at [394, 247] on link "llama aqui" at bounding box center [383, 253] width 42 height 13
click at [66, 88] on input "92008" at bounding box center [90, 88] width 55 height 7
type input "930732008"
click at [93, 97] on input "Nombre Una descripción adicional del enlace no debería ser igual al texto del e…" at bounding box center [90, 98] width 55 height 7
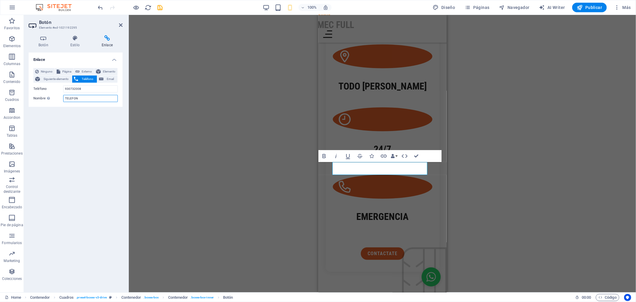
type input "TELEFONO"
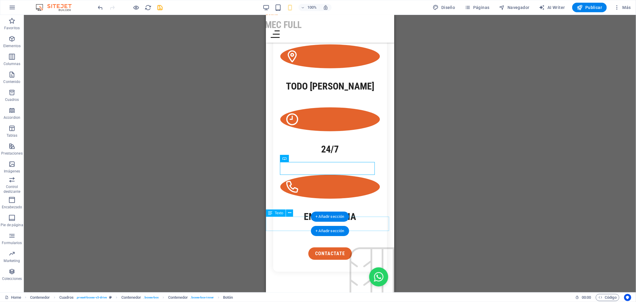
drag, startPoint x: 295, startPoint y: 225, endPoint x: 267, endPoint y: 219, distance: 28.4
click at [267, 301] on div "morales 3110 Santigo , 12345" at bounding box center [330, 308] width 128 height 14
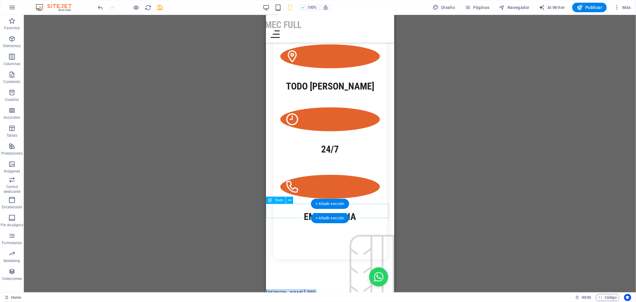
click at [306, 296] on span "12345" at bounding box center [312, 299] width 13 height 7
click at [302, 289] on div "morales 3110 Santigo , 12345" at bounding box center [330, 296] width 128 height 14
click at [299, 289] on div "morales 3110 Santigo , 12345" at bounding box center [330, 296] width 128 height 14
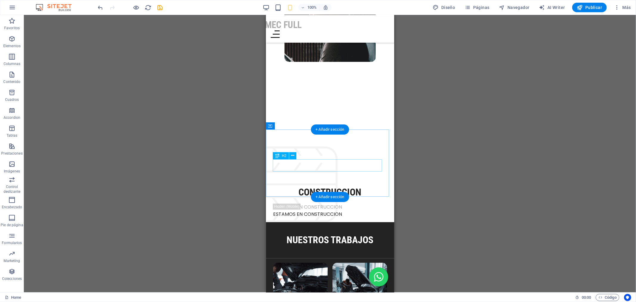
scroll to position [1027, 0]
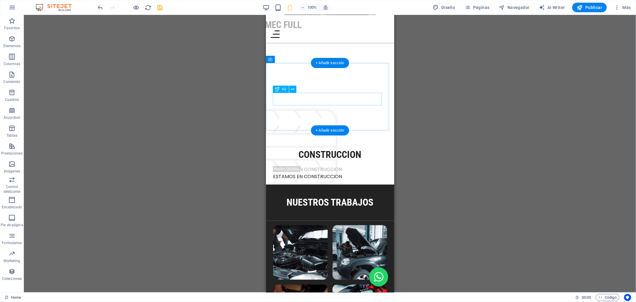
click at [344, 148] on div "CONSTRUCCION" at bounding box center [330, 154] width 114 height 13
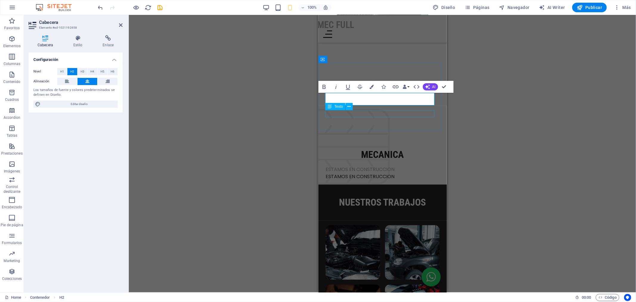
click at [376, 166] on div "ESTAMOS EN CONSTRUCCION" at bounding box center [382, 169] width 114 height 7
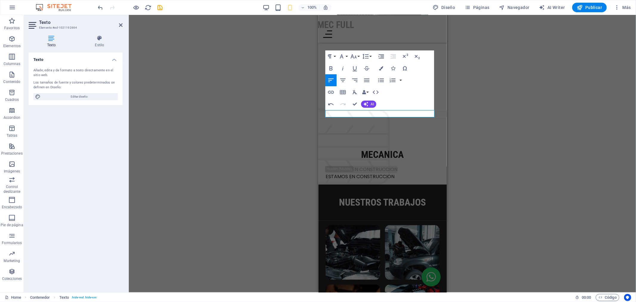
drag, startPoint x: 396, startPoint y: 111, endPoint x: 627, endPoint y: 126, distance: 231.9
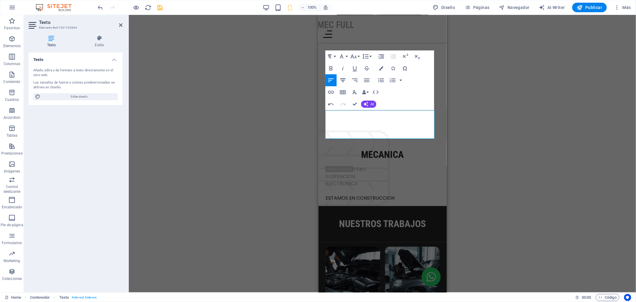
click at [342, 80] on icon "button" at bounding box center [342, 80] width 7 height 7
click at [393, 194] on div "ESTAMOS EN CONSTRUCCION" at bounding box center [382, 197] width 114 height 7
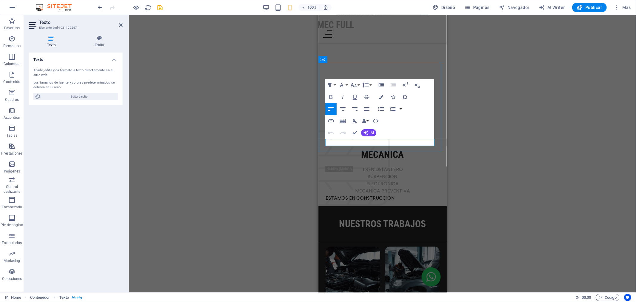
click at [400, 194] on p "ESTAMOS EN CONSTRUCCION" at bounding box center [382, 197] width 114 height 7
click at [511, 154] on div "Contenedor H1 Columnas desiguales Contenedor Contenedor Imagen Contenedor Cuadr…" at bounding box center [382, 153] width 507 height 277
click at [241, 179] on div "Contenedor H1 Columnas desiguales Contenedor Contenedor Imagen Contenedor Cuadr…" at bounding box center [382, 153] width 507 height 277
click at [367, 132] on icon "button" at bounding box center [366, 132] width 5 height 5
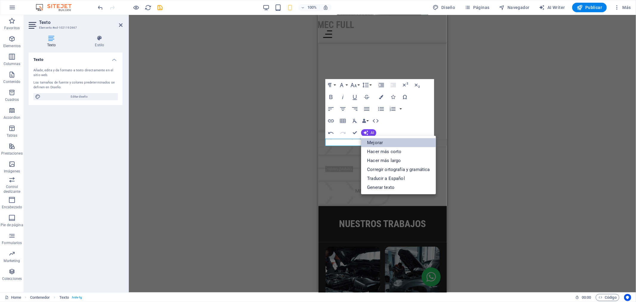
click at [396, 142] on link "Mejorar" at bounding box center [398, 142] width 75 height 9
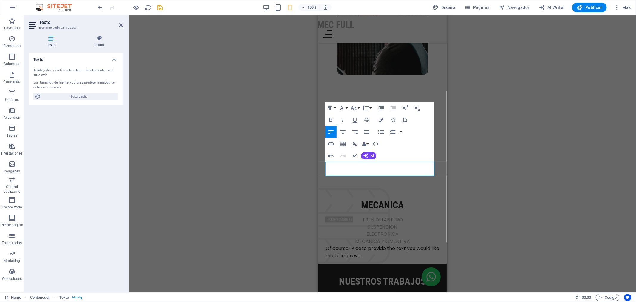
scroll to position [961, 0]
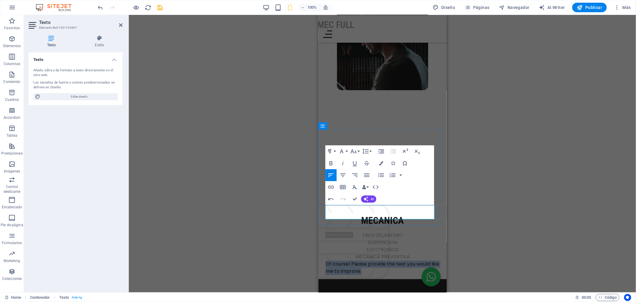
drag, startPoint x: 373, startPoint y: 216, endPoint x: 319, endPoint y: 203, distance: 54.9
click at [319, 203] on div "MECANICA TREN DELANTERO SUSPENCION ELECTRONICA MECANICA PREVENTIVA Of course! P…" at bounding box center [382, 233] width 128 height 96
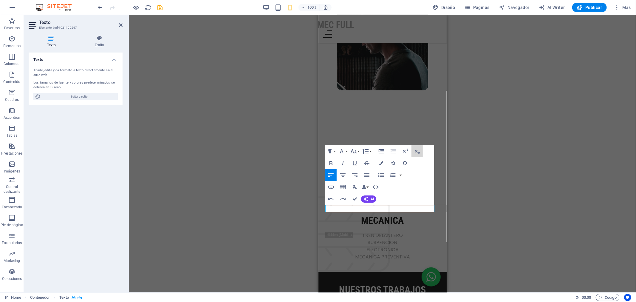
drag, startPoint x: 111, startPoint y: 130, endPoint x: 472, endPoint y: 133, distance: 360.9
click at [471, 133] on div "Contenedor H1 Columnas desiguales Contenedor Contenedor Imagen Contenedor Cuadr…" at bounding box center [382, 153] width 507 height 277
click at [452, 120] on div "Contenedor H1 Columnas desiguales Contenedor Contenedor Imagen Contenedor Cuadr…" at bounding box center [382, 153] width 507 height 277
drag, startPoint x: 396, startPoint y: 207, endPoint x: 326, endPoint y: 208, distance: 70.1
click at [326, 260] on p "ESTAMOS EN CONSTRUCCION" at bounding box center [382, 263] width 114 height 7
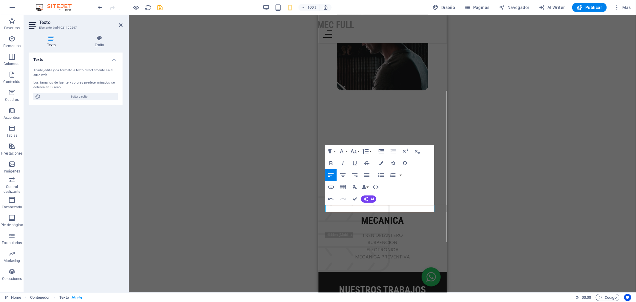
click at [518, 152] on div "Contenedor H1 Columnas desiguales Contenedor Contenedor Imagen Contenedor Cuadr…" at bounding box center [382, 153] width 507 height 277
click at [513, 168] on div "Contenedor H1 Columnas desiguales Contenedor Contenedor Imagen Contenedor Cuadr…" at bounding box center [382, 153] width 507 height 277
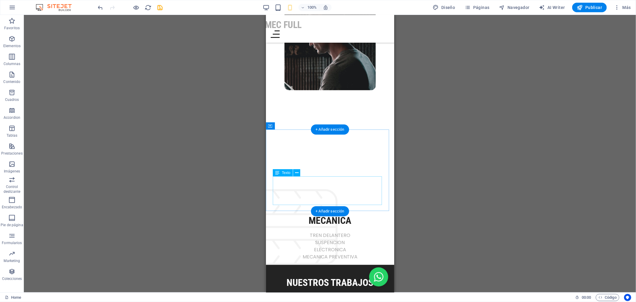
click at [361, 232] on div "TREN DELANTERO SUSPENCION ELECTRONICA MECANICA PREVENTIVA" at bounding box center [330, 246] width 114 height 29
click at [329, 232] on div "TREN DELANTERO SUSPENCION ELECTRONICA MECANICA PREVENTIVA" at bounding box center [330, 246] width 114 height 29
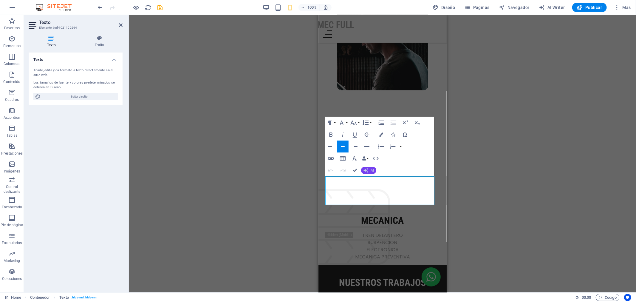
click at [369, 171] on button "AI" at bounding box center [368, 170] width 15 height 7
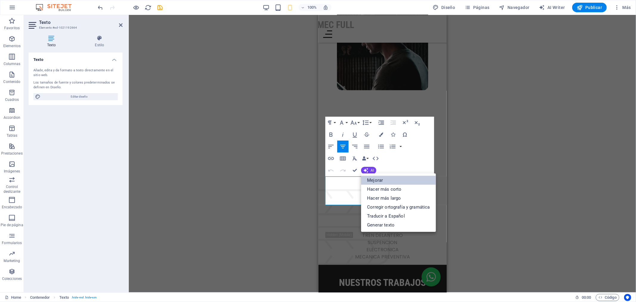
click at [378, 181] on link "Mejorar" at bounding box center [398, 180] width 75 height 9
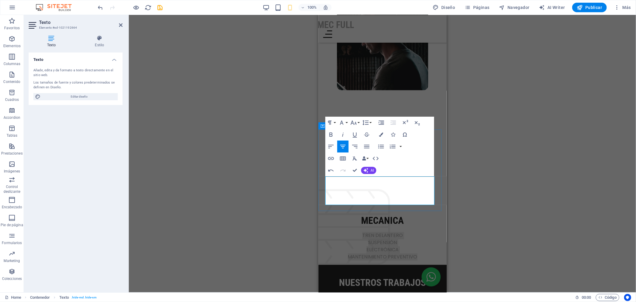
drag, startPoint x: 409, startPoint y: 201, endPoint x: 358, endPoint y: 180, distance: 55.6
click at [358, 232] on p "TREN DELANTERO SUSPENSIÓN ELECTRÓNICA MANTENIMIENTO PREVENTIVO" at bounding box center [382, 246] width 114 height 29
click at [370, 169] on button "AI" at bounding box center [368, 170] width 15 height 7
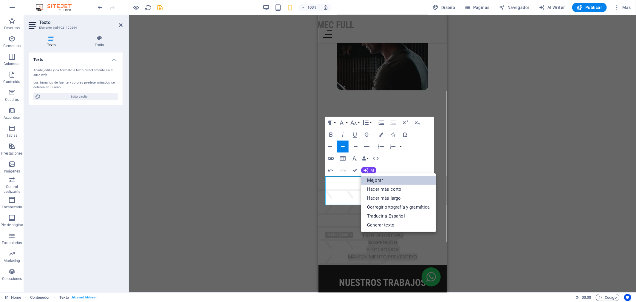
click at [403, 182] on link "Mejorar" at bounding box center [398, 180] width 75 height 9
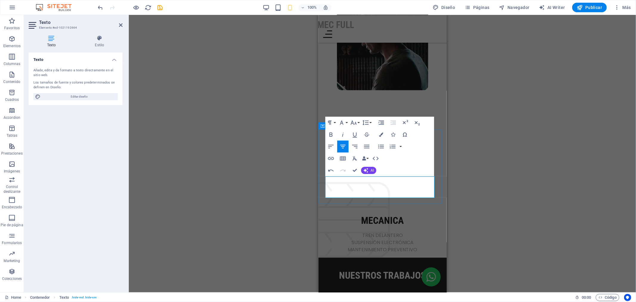
click at [378, 232] on p "TREN DELANTERO SUSPENSIÓN ELECTRÓNICA MANTENIMIENTO PREVENTIVO" at bounding box center [382, 242] width 114 height 21
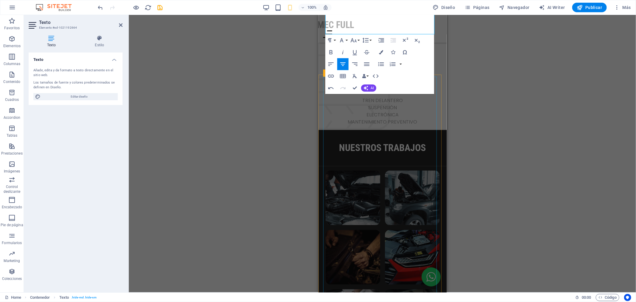
scroll to position [1165, 0]
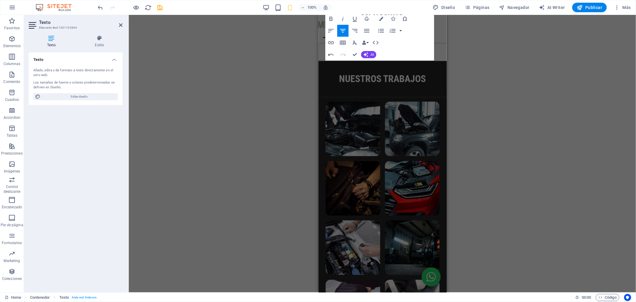
click at [517, 192] on div "Contenedor H1 Columnas desiguales Contenedor Contenedor Imagen Contenedor Cuadr…" at bounding box center [382, 153] width 507 height 277
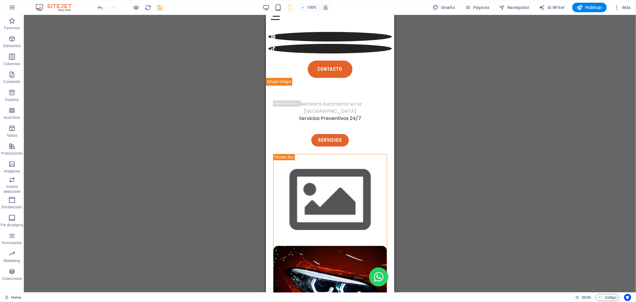
scroll to position [0, 0]
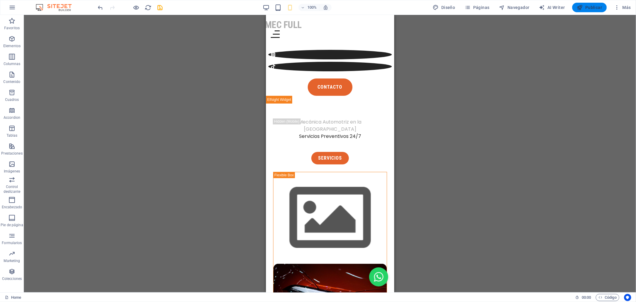
click at [578, 7] on icon "button" at bounding box center [580, 7] width 6 height 6
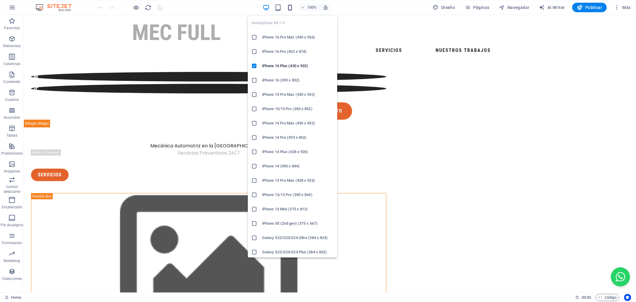
click at [290, 6] on icon "button" at bounding box center [290, 7] width 7 height 7
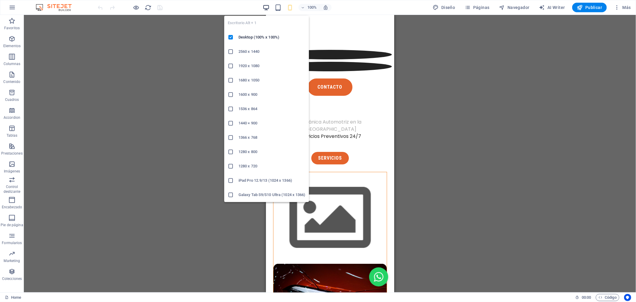
click at [269, 6] on icon "button" at bounding box center [266, 7] width 7 height 7
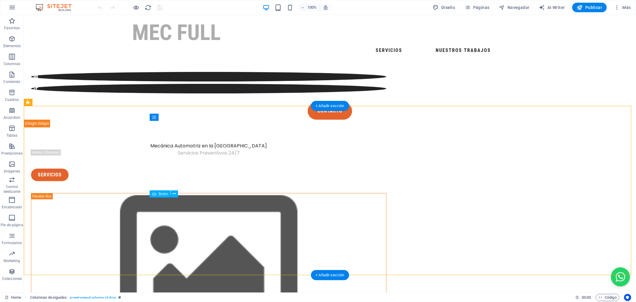
drag, startPoint x: 164, startPoint y: 203, endPoint x: 234, endPoint y: 205, distance: 69.8
click at [234, 181] on div "SERVICIOS" at bounding box center [209, 174] width 356 height 13
click at [166, 181] on div "SERVICIOS" at bounding box center [209, 174] width 356 height 13
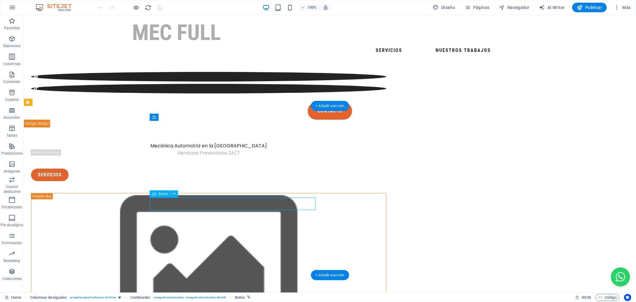
click at [167, 181] on div "SERVICIOS" at bounding box center [209, 174] width 356 height 13
click at [168, 181] on div "SERVICIOS" at bounding box center [209, 174] width 356 height 13
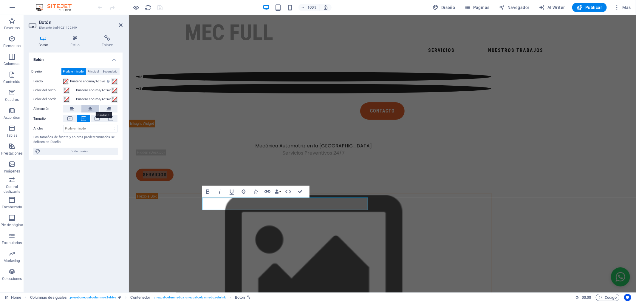
click at [88, 107] on icon at bounding box center [90, 108] width 4 height 7
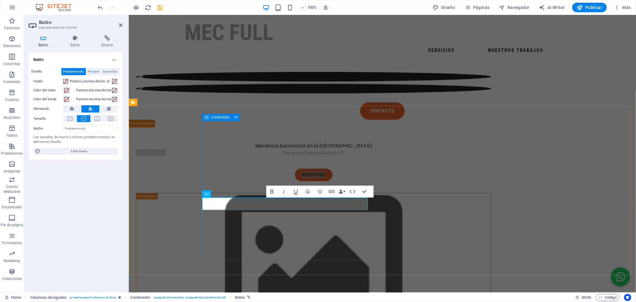
click at [266, 181] on div "Mecánica Automotriz en la Región Metropolitana Servicios Preventivos 24/7 SERVI…" at bounding box center [314, 161] width 356 height 39
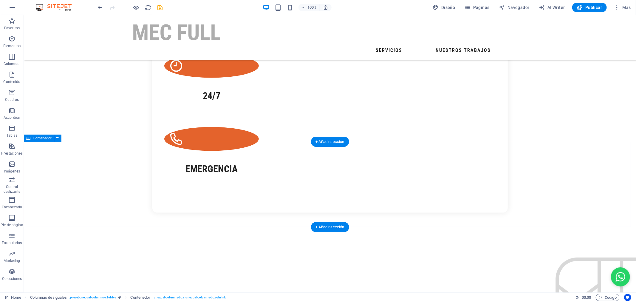
scroll to position [696, 0]
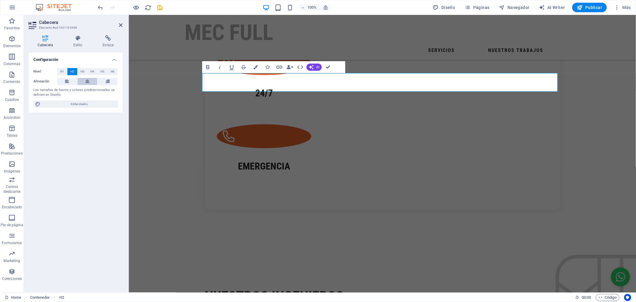
click at [87, 81] on icon at bounding box center [87, 81] width 4 height 7
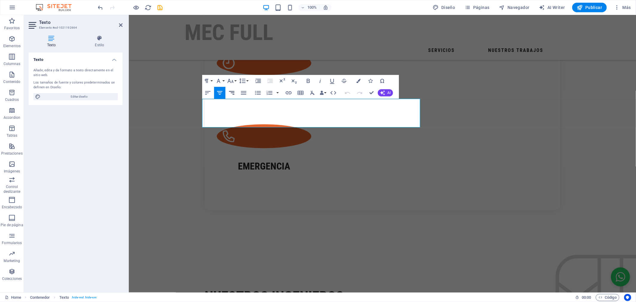
click at [235, 92] on icon "button" at bounding box center [231, 92] width 7 height 7
click at [69, 95] on span "Editar diseño" at bounding box center [79, 96] width 74 height 7
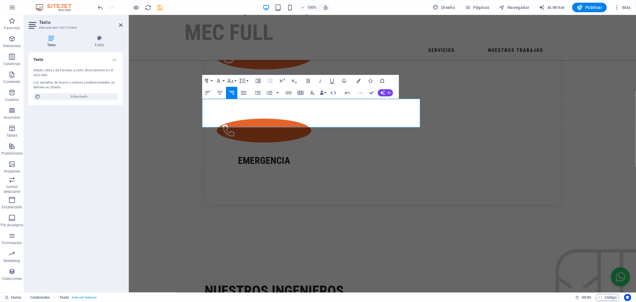
select select "px"
select select "400"
select select "px"
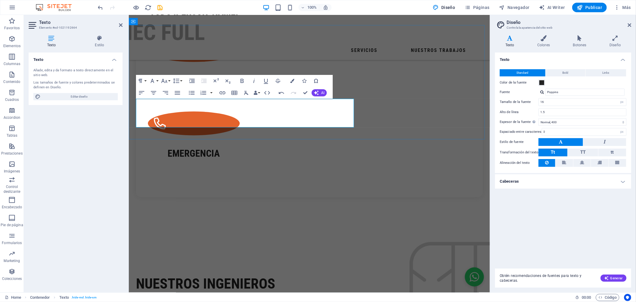
scroll to position [690, 0]
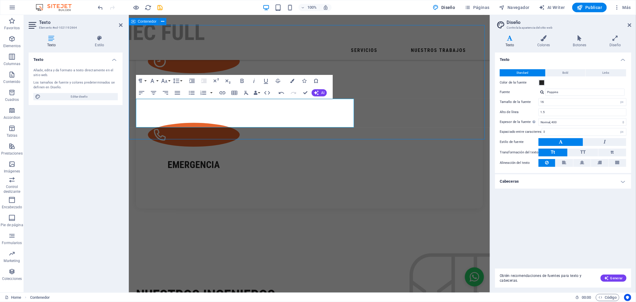
scroll to position [696, 0]
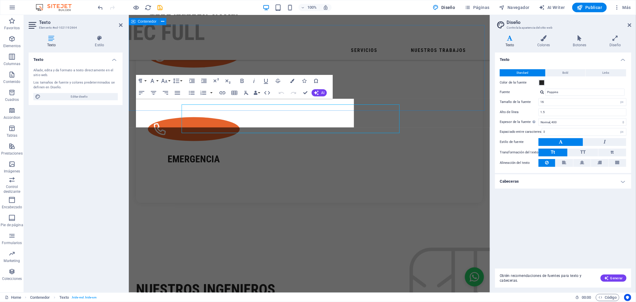
scroll to position [690, 0]
click at [567, 72] on span "Bold" at bounding box center [566, 72] width 6 height 7
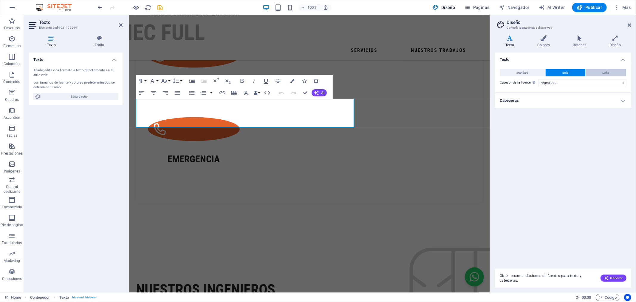
click at [572, 72] on button "Links" at bounding box center [606, 72] width 41 height 7
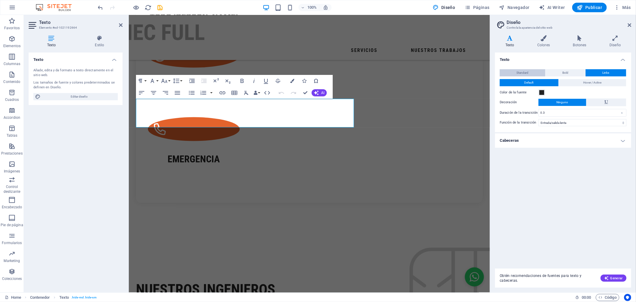
click at [515, 69] on button "Standard" at bounding box center [523, 72] width 46 height 7
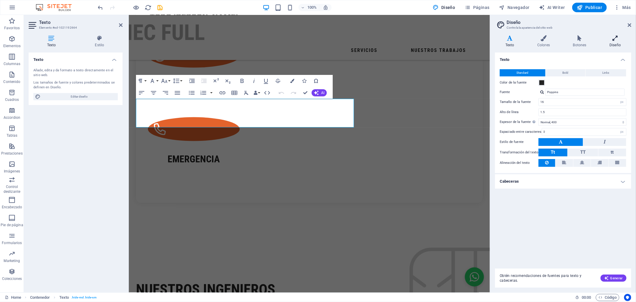
click at [572, 39] on icon at bounding box center [616, 38] width 32 height 6
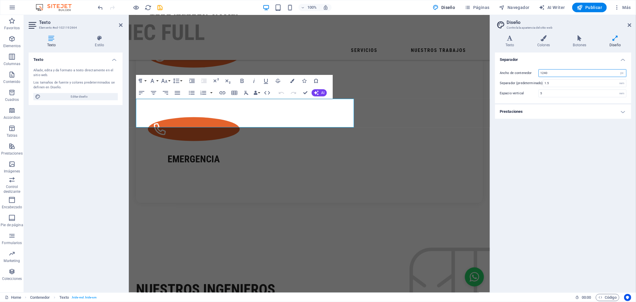
click at [567, 73] on input "1240" at bounding box center [582, 73] width 87 height 7
type input "1500"
click at [572, 138] on div "Separador Ancho de contenedor 1500 rem px Separador (predeterminado) 1.5 rem Es…" at bounding box center [563, 169] width 136 height 235
click at [572, 111] on h4 "Prestaciones" at bounding box center [563, 111] width 136 height 14
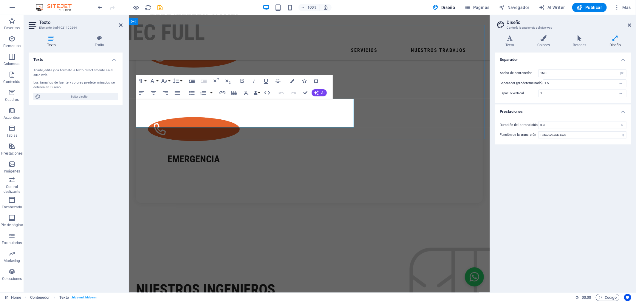
drag, startPoint x: 261, startPoint y: 118, endPoint x: 273, endPoint y: 119, distance: 12.0
drag, startPoint x: 282, startPoint y: 122, endPoint x: 326, endPoint y: 100, distance: 49.0
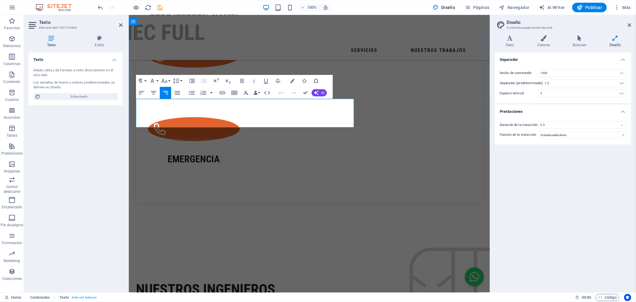
drag, startPoint x: 309, startPoint y: 102, endPoint x: 352, endPoint y: 122, distance: 48.2
click at [150, 90] on icon "button" at bounding box center [153, 92] width 7 height 7
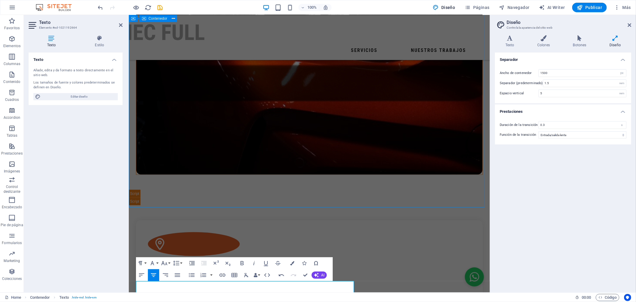
scroll to position [385, 0]
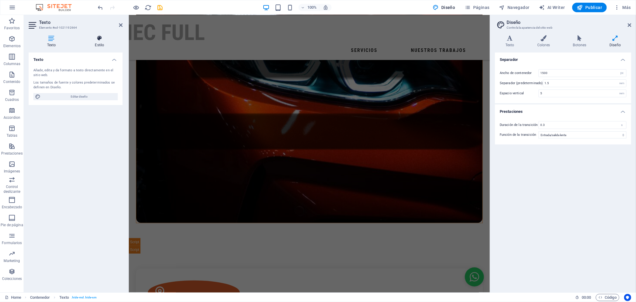
click at [97, 38] on icon at bounding box center [100, 38] width 46 height 6
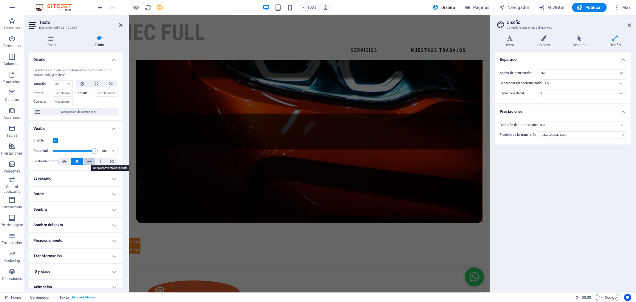
click at [89, 162] on icon at bounding box center [89, 161] width 4 height 7
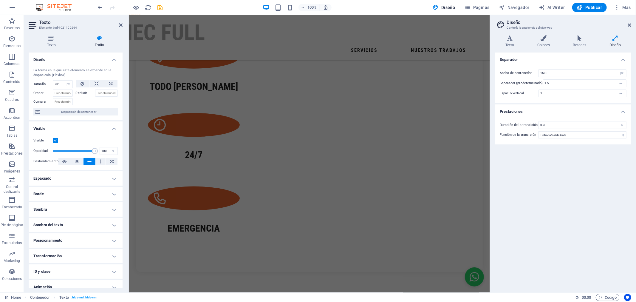
scroll to position [649, 0]
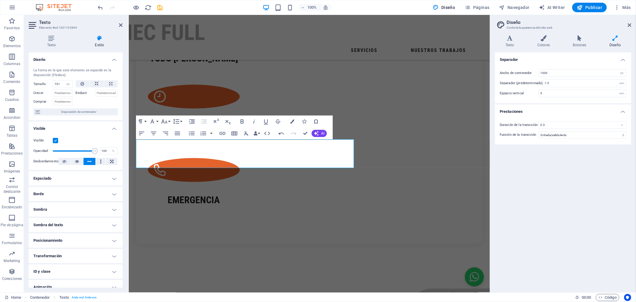
click at [89, 162] on icon at bounding box center [89, 161] width 4 height 7
click at [101, 161] on button at bounding box center [101, 161] width 10 height 7
click at [91, 162] on button at bounding box center [90, 161] width 12 height 7
click at [572, 208] on div "Separador Ancho de contenedor 1500 rem px Separador (predeterminado) 1.5 rem Es…" at bounding box center [563, 169] width 136 height 235
click at [121, 23] on icon at bounding box center [121, 25] width 4 height 5
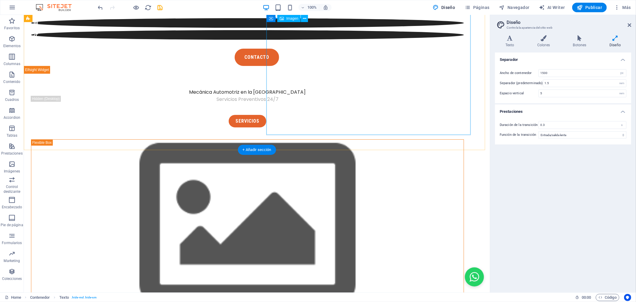
scroll to position [0, 0]
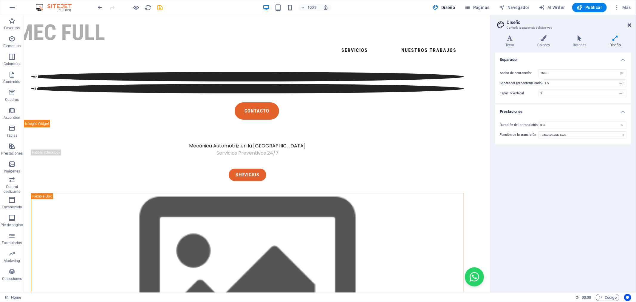
click at [572, 25] on icon at bounding box center [630, 25] width 4 height 5
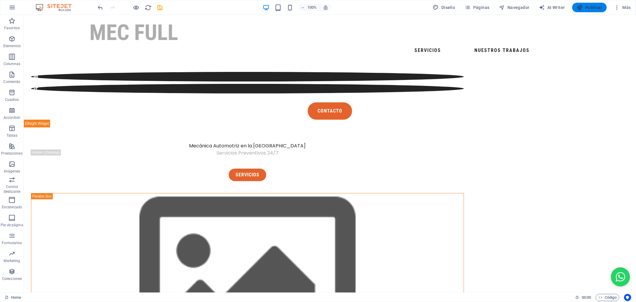
click at [572, 6] on icon "button" at bounding box center [580, 7] width 6 height 6
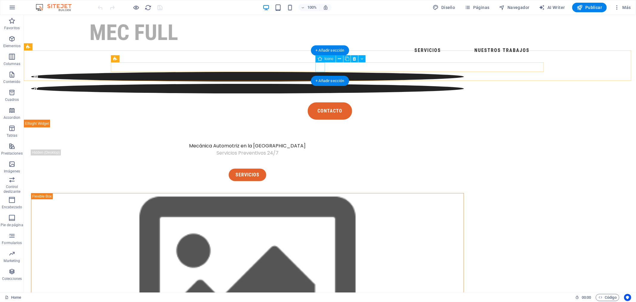
click at [320, 72] on figure at bounding box center [247, 77] width 433 height 10
select select "xMidYMid"
select select "px"
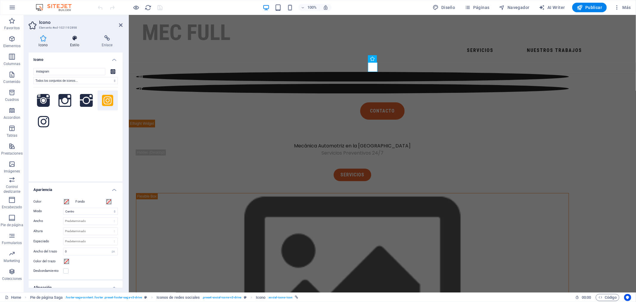
click at [75, 38] on icon at bounding box center [74, 38] width 29 height 6
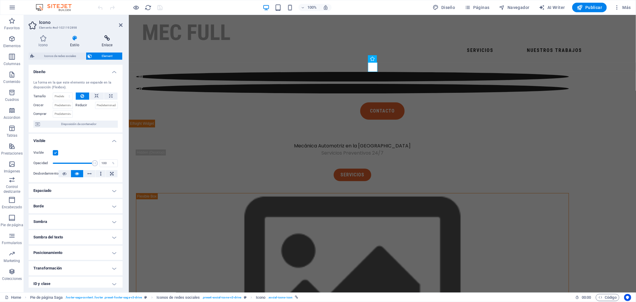
click at [107, 39] on icon at bounding box center [107, 38] width 31 height 6
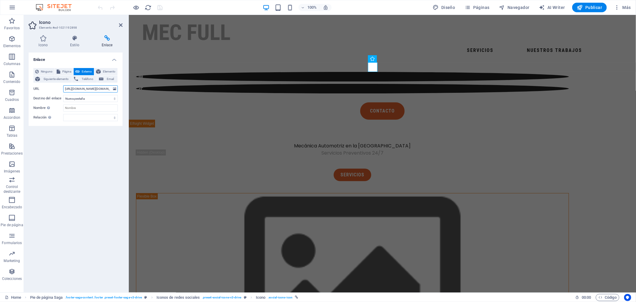
click at [103, 88] on input "[URL][DOMAIN_NAME][DOMAIN_NAME]" at bounding box center [90, 88] width 55 height 7
paste input "mecfull"
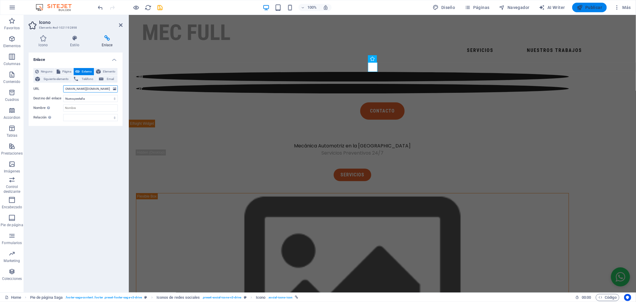
type input "https://www.instagram.com/mecfull.cl?utm_source=ig_web_button_share_sheet&igsh=…"
click at [572, 6] on icon "button" at bounding box center [580, 7] width 6 height 6
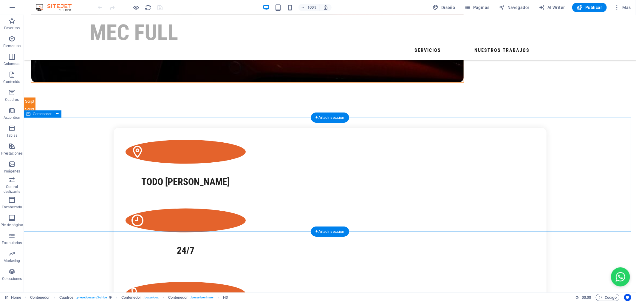
scroll to position [736, 0]
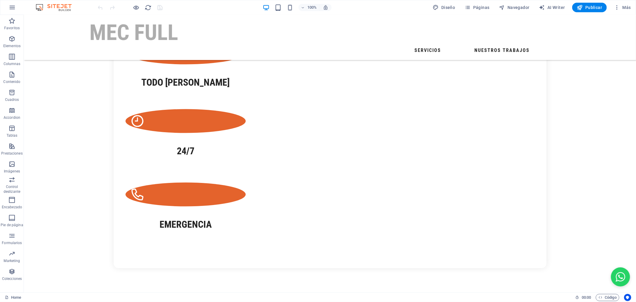
click at [293, 11] on div "100%" at bounding box center [297, 8] width 69 height 10
click at [289, 6] on icon "button" at bounding box center [290, 7] width 7 height 7
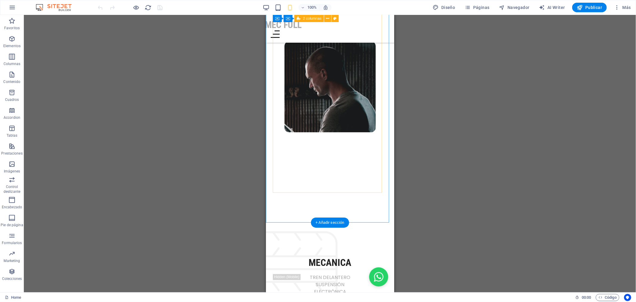
scroll to position [986, 0]
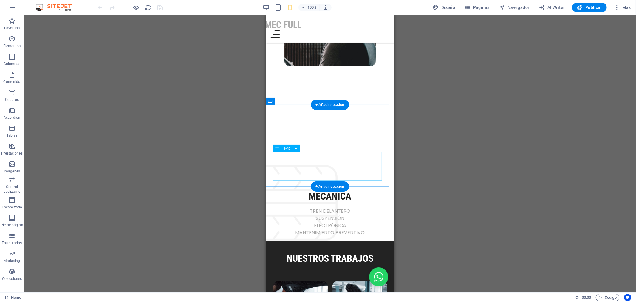
click at [329, 207] on div "TREN DELANTERO SUSPENSIÓN ELECTRÓNICA MANTENIMIENTO PREVENTIVO" at bounding box center [330, 221] width 114 height 29
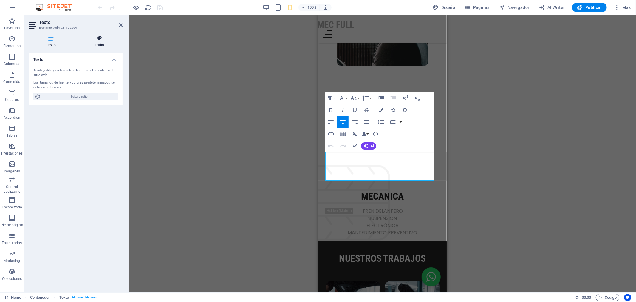
click at [99, 37] on icon at bounding box center [100, 38] width 46 height 6
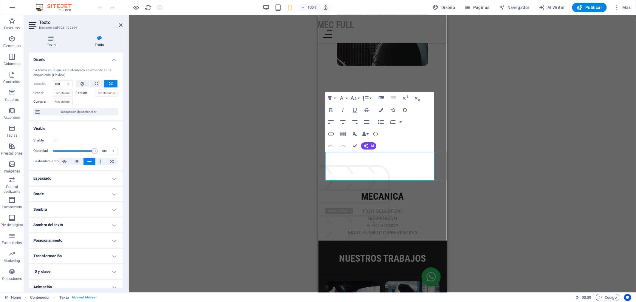
click at [57, 141] on label at bounding box center [55, 140] width 5 height 5
click at [0, 0] on input "Visible" at bounding box center [0, 0] width 0 height 0
click at [581, 7] on icon "button" at bounding box center [580, 7] width 6 height 6
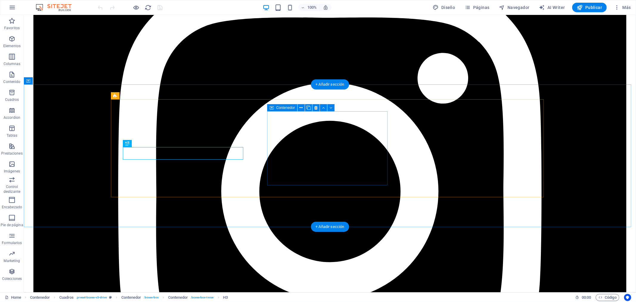
scroll to position [239, 0]
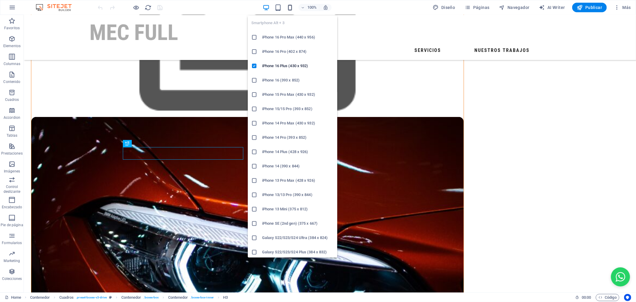
click at [290, 5] on icon "button" at bounding box center [290, 7] width 7 height 7
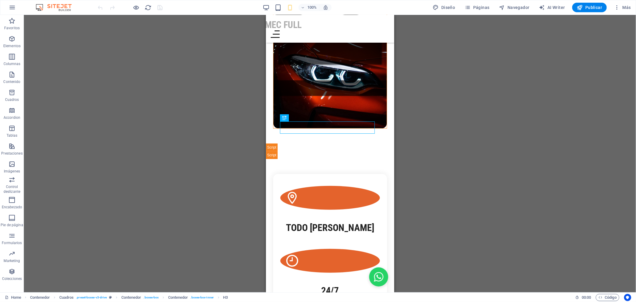
click at [279, 2] on div "100% Diseño Páginas Navegador AI Writer Publicar Más" at bounding box center [318, 7] width 636 height 14
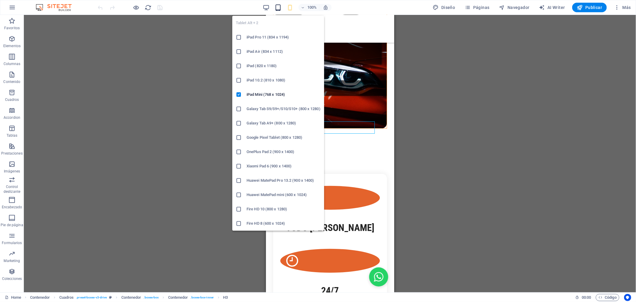
click at [279, 4] on icon "button" at bounding box center [278, 7] width 7 height 7
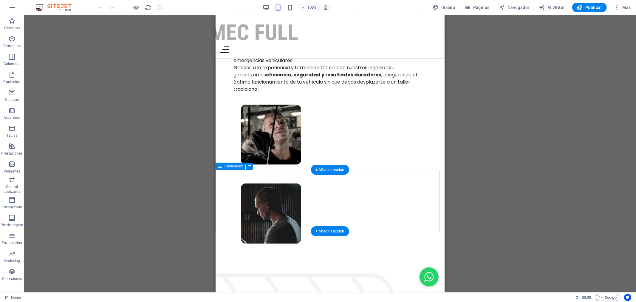
scroll to position [702, 0]
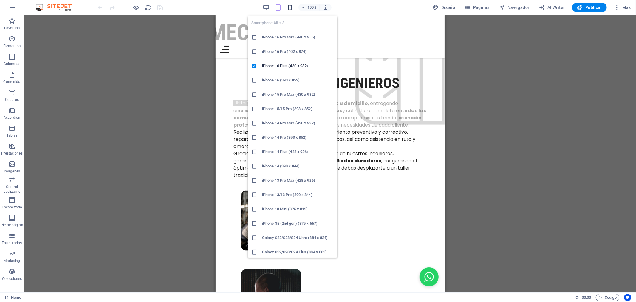
click at [290, 5] on icon "button" at bounding box center [290, 7] width 7 height 7
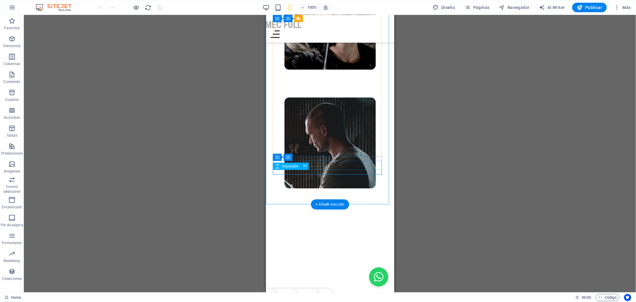
scroll to position [853, 0]
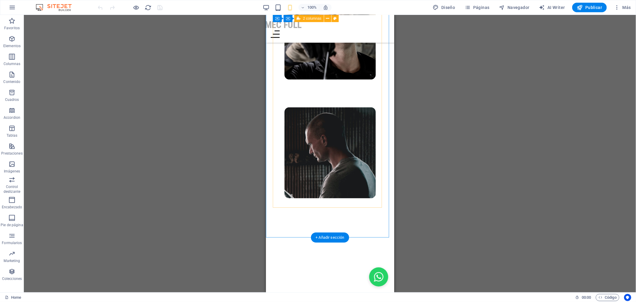
click at [329, 185] on div at bounding box center [330, 125] width 114 height 275
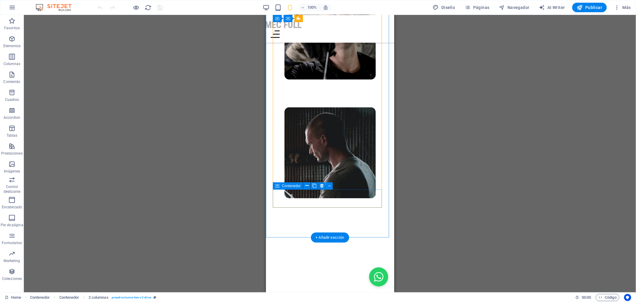
click at [329, 249] on div at bounding box center [330, 256] width 114 height 14
click at [354, 174] on div at bounding box center [330, 125] width 114 height 275
click at [342, 186] on div at bounding box center [330, 125] width 114 height 275
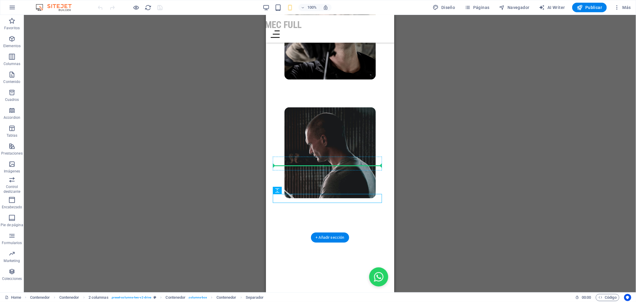
drag, startPoint x: 357, startPoint y: 200, endPoint x: 358, endPoint y: 166, distance: 34.0
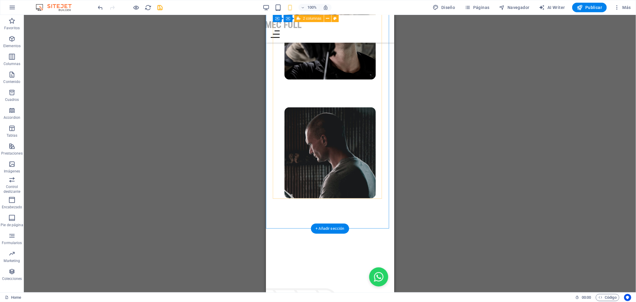
click at [357, 142] on div at bounding box center [330, 121] width 114 height 266
click at [354, 140] on div at bounding box center [330, 121] width 114 height 266
drag, startPoint x: 354, startPoint y: 140, endPoint x: 631, endPoint y: 180, distance: 280.0
click at [354, 140] on div at bounding box center [330, 121] width 114 height 266
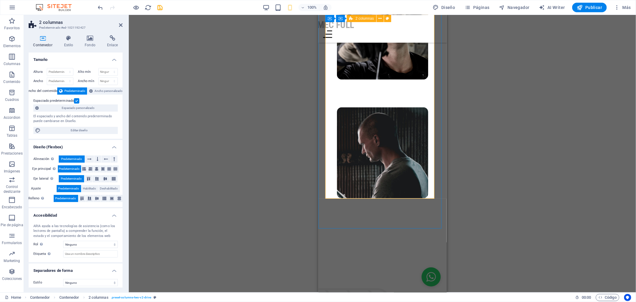
click at [370, 179] on div at bounding box center [382, 121] width 114 height 266
click at [370, 183] on div at bounding box center [382, 121] width 114 height 266
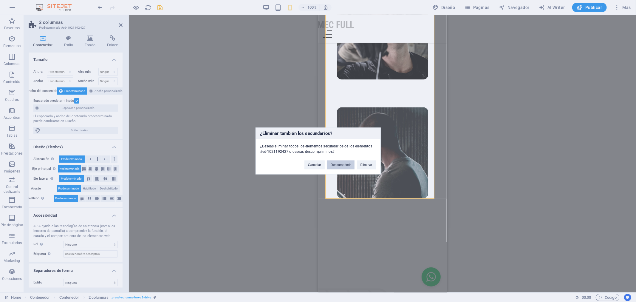
click at [344, 162] on button "Descomprimir" at bounding box center [340, 164] width 27 height 9
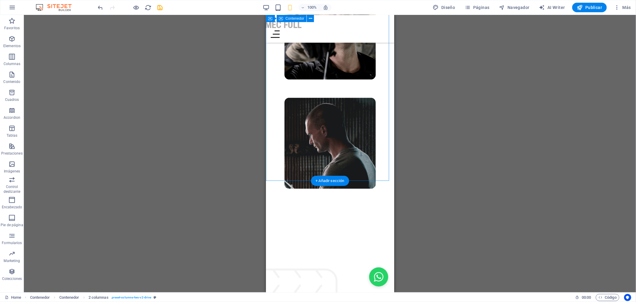
scroll to position [843, 0]
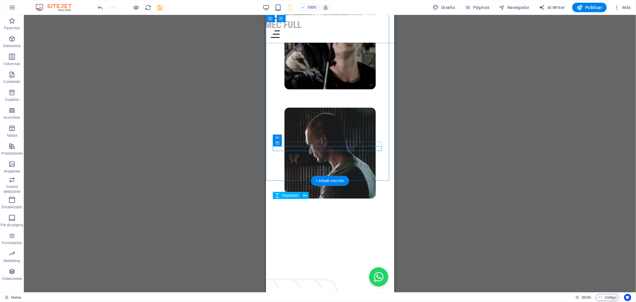
click at [351, 239] on div at bounding box center [330, 241] width 114 height 5
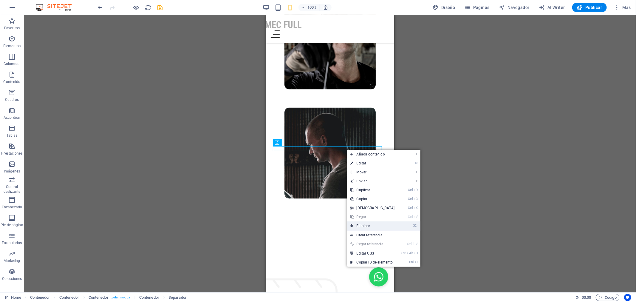
click at [380, 222] on link "⌦ Eliminar" at bounding box center [372, 225] width 51 height 9
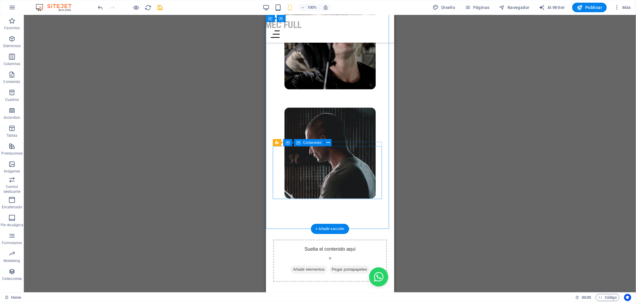
click at [369, 239] on div "Suelta el contenido aquí o Añadir elementos Pegar portapapeles" at bounding box center [330, 260] width 114 height 42
drag, startPoint x: 376, startPoint y: 194, endPoint x: 367, endPoint y: 185, distance: 13.3
click at [367, 239] on div "Suelta el contenido aquí o Añadir elementos Pegar portapapeles" at bounding box center [330, 260] width 114 height 42
drag, startPoint x: 367, startPoint y: 185, endPoint x: 365, endPoint y: 181, distance: 4.4
click at [365, 239] on div "Suelta el contenido aquí o Añadir elementos Pegar portapapeles" at bounding box center [330, 260] width 114 height 42
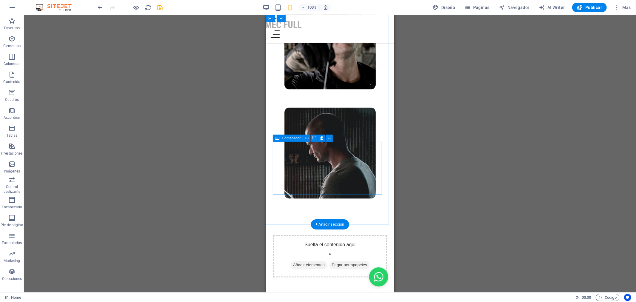
click at [360, 235] on div "Suelta el contenido aquí o Añadir elementos Pegar portapapeles" at bounding box center [330, 256] width 114 height 42
click at [322, 138] on icon at bounding box center [321, 138] width 3 height 6
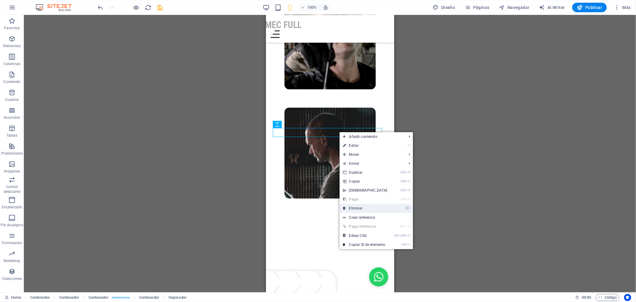
click at [370, 209] on link "⌦ Eliminar" at bounding box center [365, 208] width 51 height 9
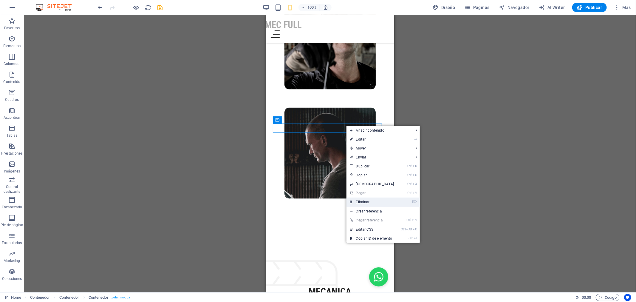
click at [373, 199] on link "⌦ Eliminar" at bounding box center [372, 201] width 51 height 9
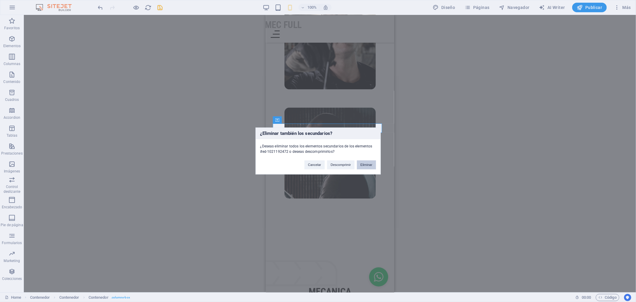
click at [363, 165] on button "Eliminar" at bounding box center [366, 164] width 19 height 9
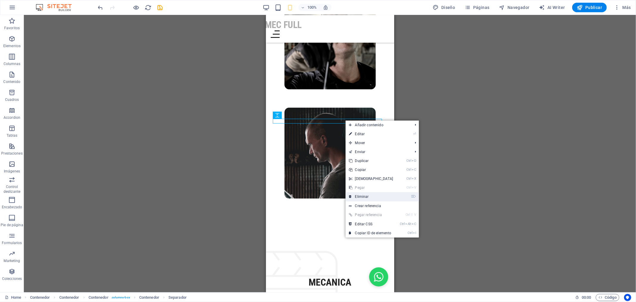
click at [370, 195] on link "⌦ Eliminar" at bounding box center [371, 196] width 51 height 9
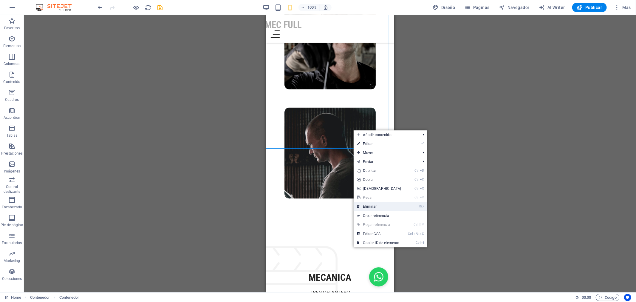
click at [375, 205] on link "⌦ Eliminar" at bounding box center [379, 206] width 51 height 9
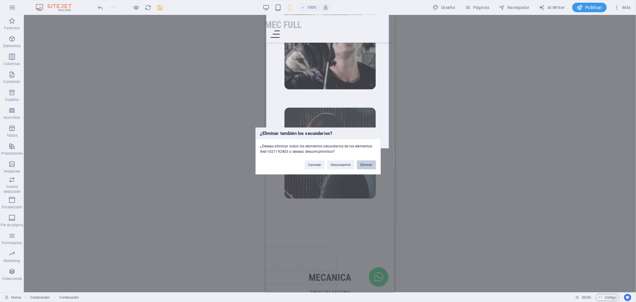
drag, startPoint x: 364, startPoint y: 163, endPoint x: 98, endPoint y: 148, distance: 266.2
click at [364, 163] on button "Eliminar" at bounding box center [366, 164] width 19 height 9
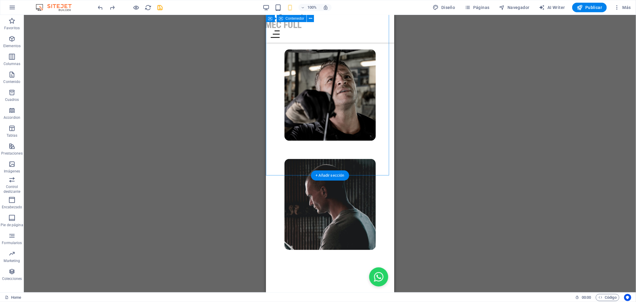
scroll to position [828, 0]
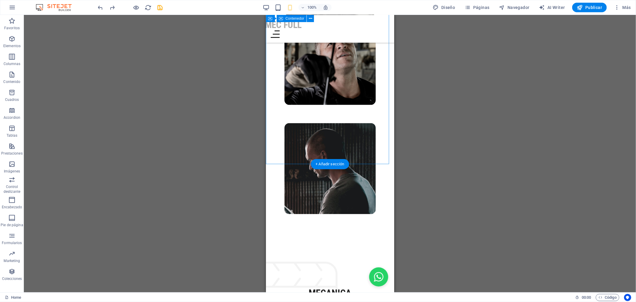
drag, startPoint x: 603, startPoint y: 178, endPoint x: 342, endPoint y: 153, distance: 262.5
click at [342, 257] on div "MECANICA TREN DELANTERO SUSPENSIÓN ELECTRÓNICA MANTENIMIENTO PREVENTIVO" at bounding box center [330, 298] width 128 height 82
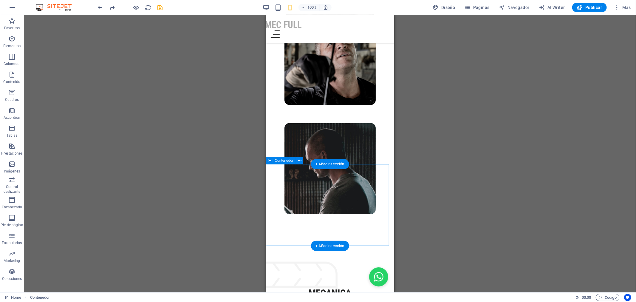
click at [342, 257] on div "MECANICA TREN DELANTERO SUSPENSIÓN ELECTRÓNICA MANTENIMIENTO PREVENTIVO" at bounding box center [330, 298] width 128 height 82
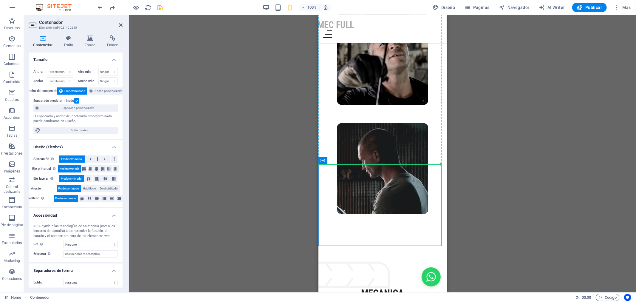
drag, startPoint x: 424, startPoint y: 164, endPoint x: 430, endPoint y: 149, distance: 16.0
click at [439, 163] on div "NUESTROS INGENIEROS Nos especializamos en servicios mecánicos a domicilio , ent…" at bounding box center [382, 42] width 128 height 432
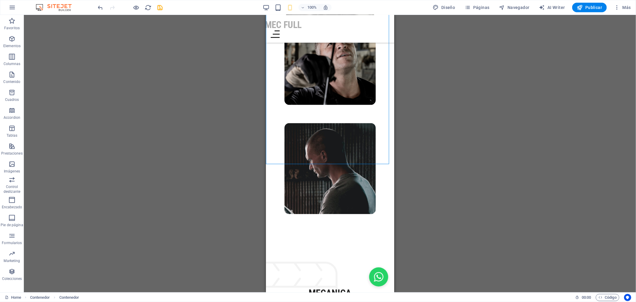
click at [432, 148] on div "Arrastra aquí para reemplazar el contenido existente. Si quieres crear un eleme…" at bounding box center [330, 153] width 612 height 277
click at [367, 136] on div "NUESTROS INGENIEROS Nos especializamos en servicios mecánicos a domicilio , ent…" at bounding box center [330, 42] width 128 height 432
click at [364, 139] on div "NUESTROS INGENIEROS Nos especializamos en servicios mecánicos a domicilio , ent…" at bounding box center [330, 42] width 128 height 432
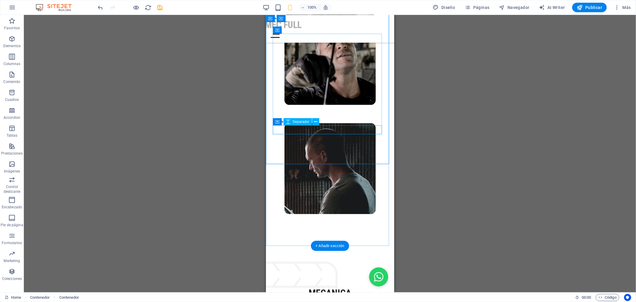
click at [359, 218] on div at bounding box center [330, 222] width 114 height 9
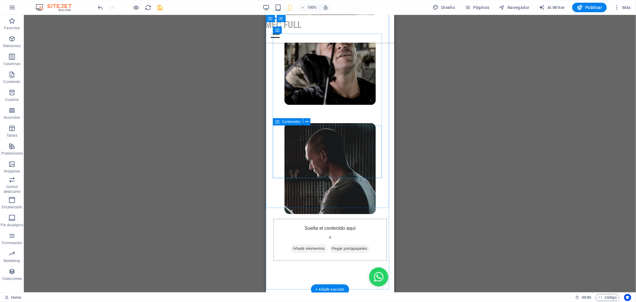
click at [360, 218] on div "Suelta el contenido aquí o Añadir elementos Pegar portapapeles" at bounding box center [330, 239] width 114 height 42
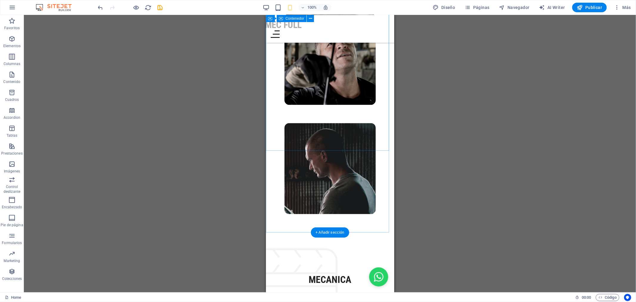
click at [364, 141] on div "NUESTROS INGENIEROS Nos especializamos en servicios mecánicos a domicilio , ent…" at bounding box center [330, 35] width 128 height 418
click at [357, 244] on div "MECANICA TREN DELANTERO SUSPENSIÓN ELECTRÓNICA MANTENIMIENTO PREVENTIVO" at bounding box center [330, 285] width 128 height 82
click at [339, 244] on div "MECANICA TREN DELANTERO SUSPENSIÓN ELECTRÓNICA MANTENIMIENTO PREVENTIVO" at bounding box center [330, 285] width 128 height 82
click at [314, 274] on div "MECANICA" at bounding box center [330, 280] width 114 height 13
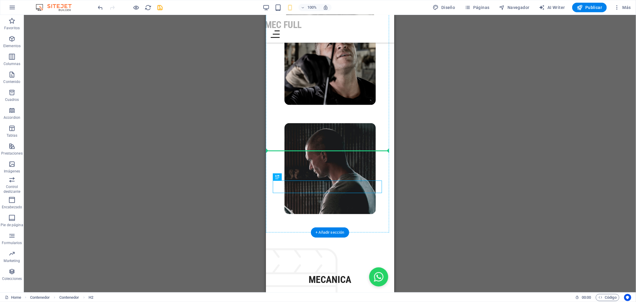
drag, startPoint x: 314, startPoint y: 181, endPoint x: 317, endPoint y: 164, distance: 16.9
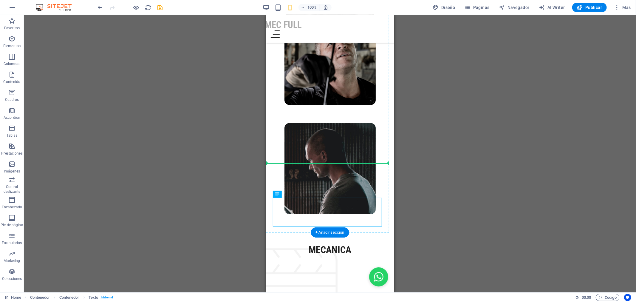
drag, startPoint x: 338, startPoint y: 201, endPoint x: 341, endPoint y: 186, distance: 14.9
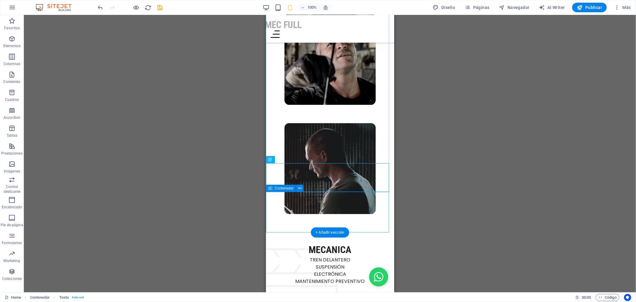
click at [361, 285] on div at bounding box center [330, 305] width 128 height 41
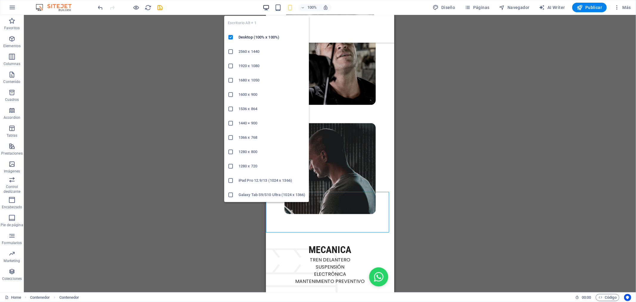
click at [270, 8] on icon "button" at bounding box center [266, 7] width 7 height 7
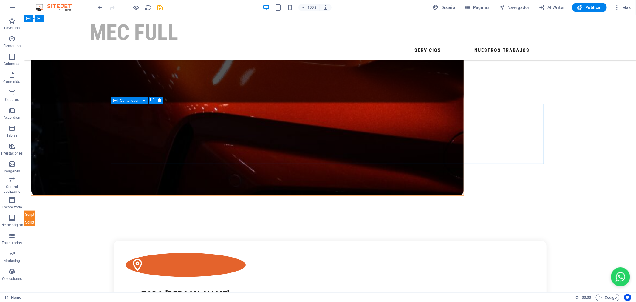
scroll to position [523, 0]
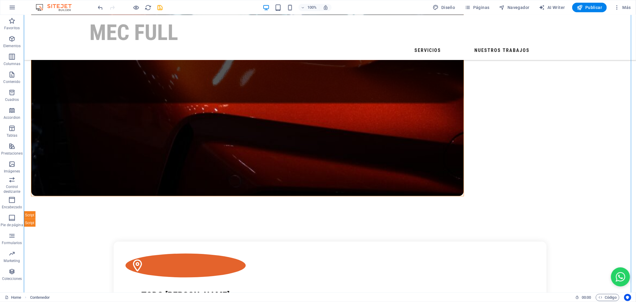
drag, startPoint x: 147, startPoint y: 186, endPoint x: 261, endPoint y: 186, distance: 113.6
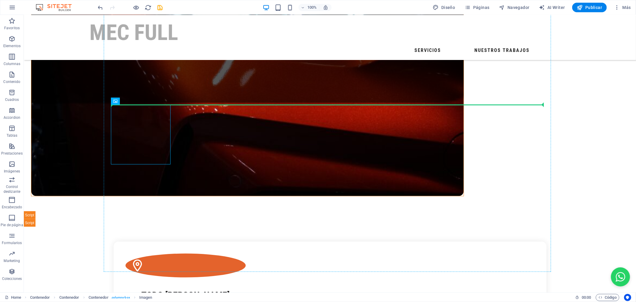
drag, startPoint x: 148, startPoint y: 129, endPoint x: 291, endPoint y: 133, distance: 143.2
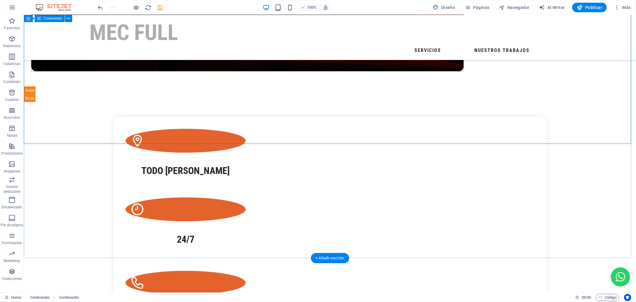
scroll to position [655, 0]
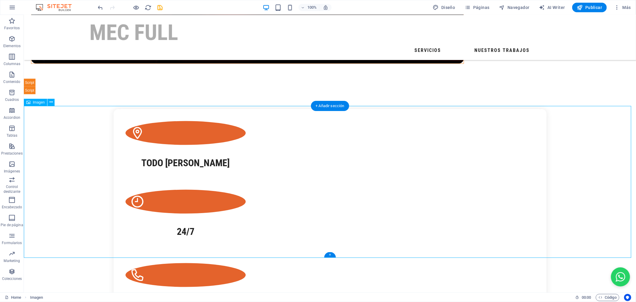
select select "px"
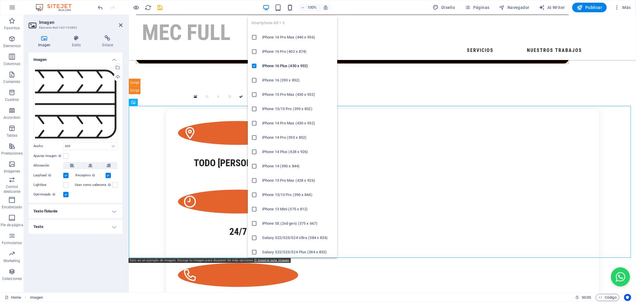
click at [293, 9] on icon "button" at bounding box center [290, 7] width 7 height 7
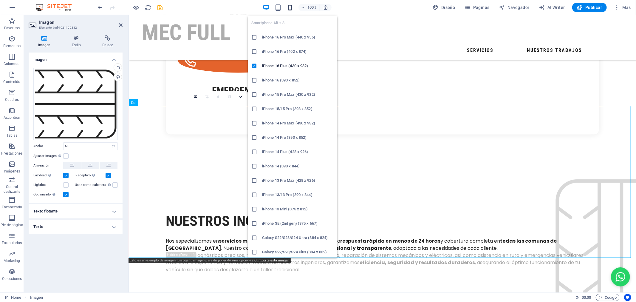
type input "300"
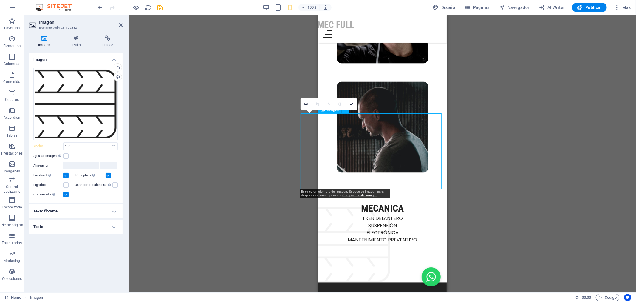
click at [412, 206] on figure at bounding box center [373, 244] width 146 height 76
click at [406, 206] on figure at bounding box center [373, 244] width 146 height 76
click at [397, 206] on figure at bounding box center [373, 244] width 146 height 76
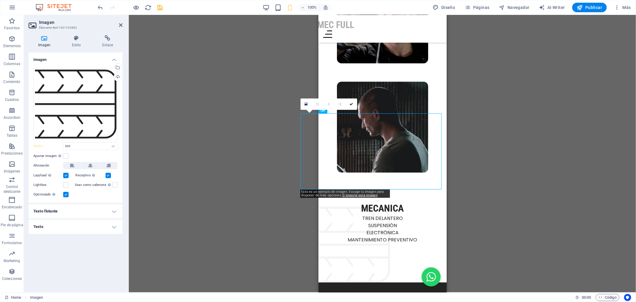
click at [230, 82] on div "Arrastra aquí para reemplazar el contenido existente. Si quieres crear un eleme…" at bounding box center [382, 153] width 507 height 277
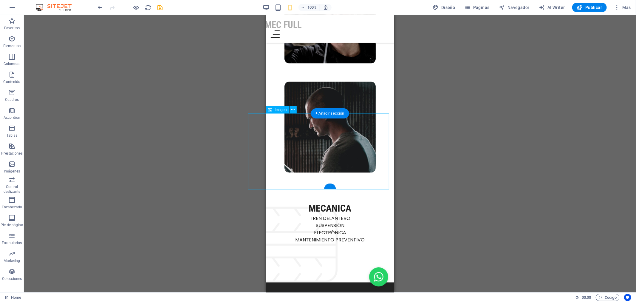
click at [346, 206] on figure at bounding box center [321, 244] width 146 height 76
click at [347, 206] on figure at bounding box center [321, 244] width 146 height 76
select select "px"
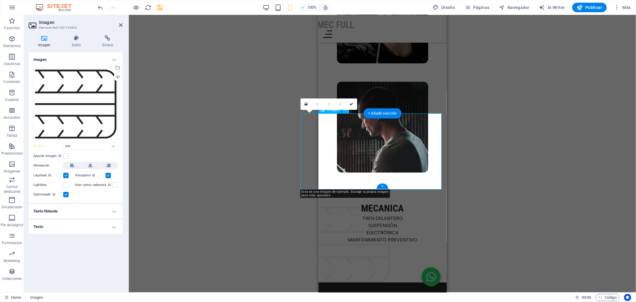
click at [347, 206] on figure at bounding box center [373, 244] width 146 height 76
click at [381, 206] on figure at bounding box center [373, 244] width 146 height 76
click at [118, 24] on h2 "Imagen" at bounding box center [81, 22] width 84 height 5
click at [121, 24] on icon at bounding box center [121, 25] width 4 height 5
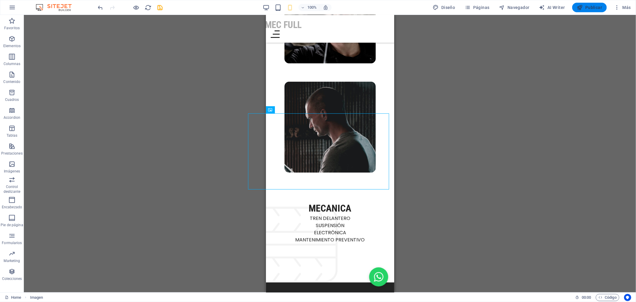
click at [586, 7] on span "Publicar" at bounding box center [589, 7] width 25 height 6
